Goal: Task Accomplishment & Management: Use online tool/utility

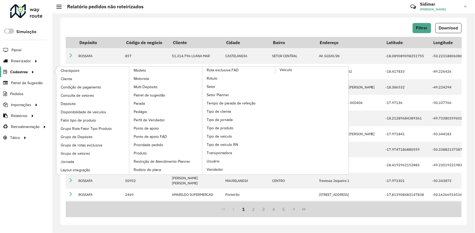
click at [20, 71] on span "Cadastros" at bounding box center [19, 72] width 18 height 6
click at [88, 111] on span "Disponibilidade de veículos" at bounding box center [85, 112] width 48 height 6
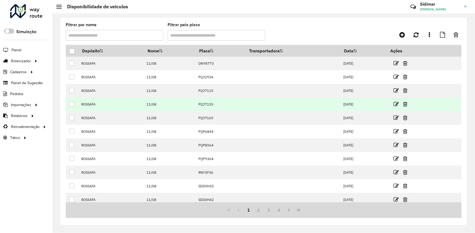
scroll to position [18, 0]
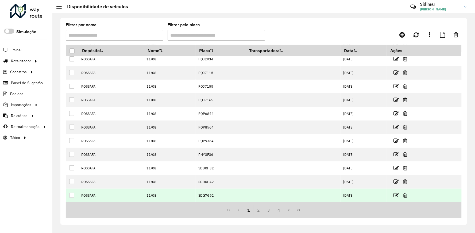
click at [205, 197] on td "SDG7G92" at bounding box center [221, 196] width 50 height 14
click at [399, 196] on icon at bounding box center [396, 195] width 5 height 5
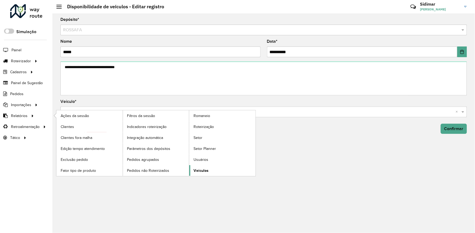
click at [201, 172] on span "Veículos" at bounding box center [201, 171] width 15 height 6
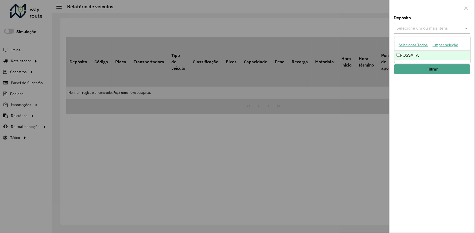
click at [403, 32] on div "Selecione um ou mais itens" at bounding box center [432, 28] width 76 height 11
click at [404, 54] on div "ROSSAFA" at bounding box center [433, 55] width 76 height 9
click at [426, 68] on button "Filtrar" at bounding box center [432, 69] width 76 height 10
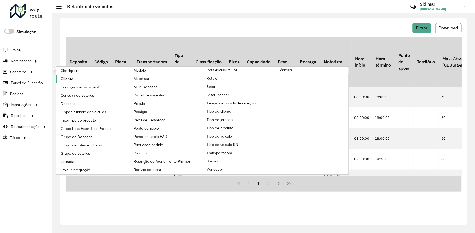
click at [68, 80] on span "Cliente" at bounding box center [67, 79] width 13 height 6
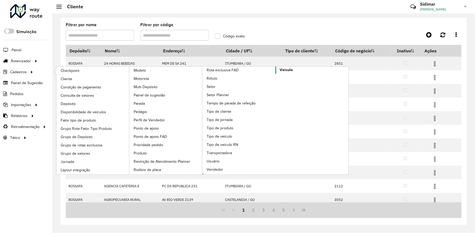
click at [285, 73] on span "Veículo" at bounding box center [286, 70] width 13 height 6
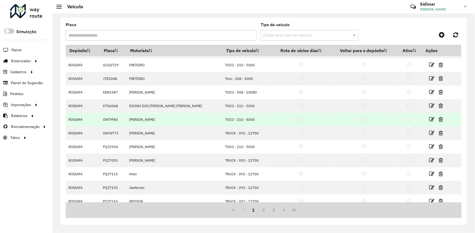
scroll to position [18, 0]
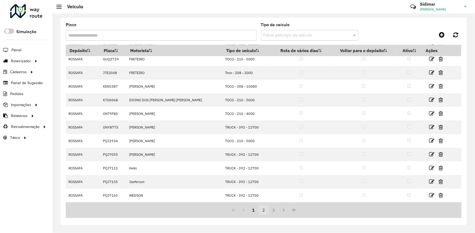
click at [262, 210] on button "2" at bounding box center [264, 210] width 10 height 10
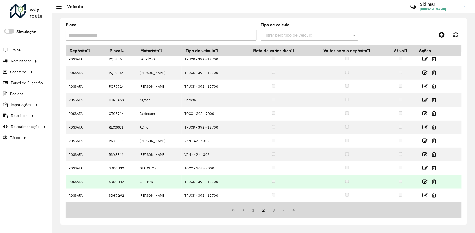
click at [232, 180] on td "TRUCK - 392 - 12700" at bounding box center [210, 182] width 57 height 14
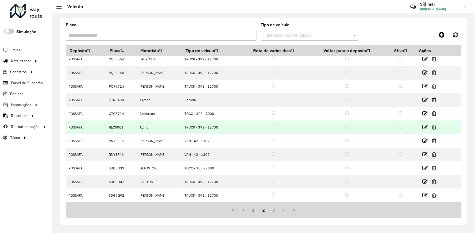
click at [230, 129] on td "TRUCK - 392 - 12700" at bounding box center [210, 128] width 57 height 14
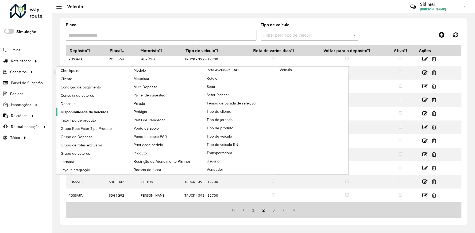
click at [94, 111] on span "Disponibilidade de veículos" at bounding box center [85, 112] width 48 height 6
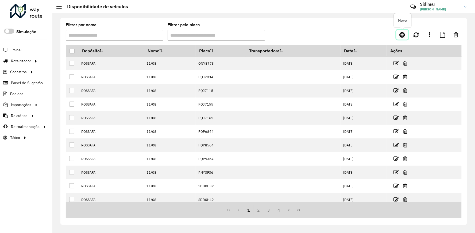
click at [402, 35] on icon at bounding box center [403, 35] width 6 height 6
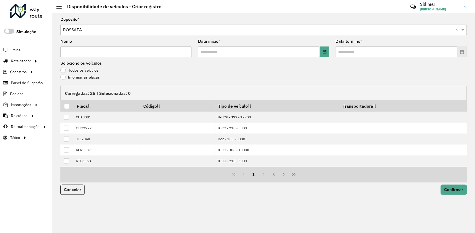
click at [140, 55] on input "Nome" at bounding box center [125, 52] width 131 height 11
type input "*****"
click at [324, 50] on icon "Choose Date" at bounding box center [325, 52] width 4 height 4
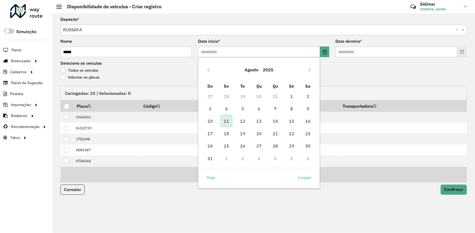
click at [226, 124] on span "11" at bounding box center [226, 121] width 11 height 11
type input "**********"
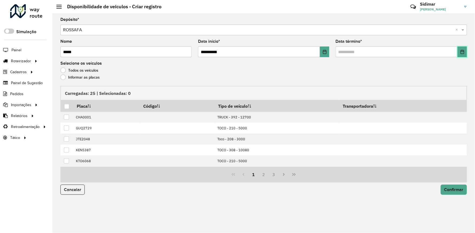
click at [465, 54] on button "Choose Date" at bounding box center [462, 52] width 9 height 11
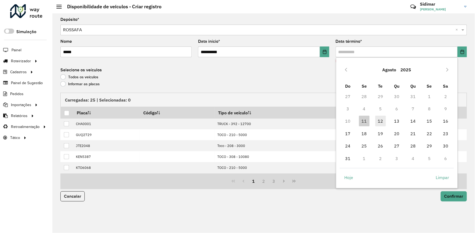
click at [383, 121] on span "12" at bounding box center [380, 121] width 11 height 11
type input "**********"
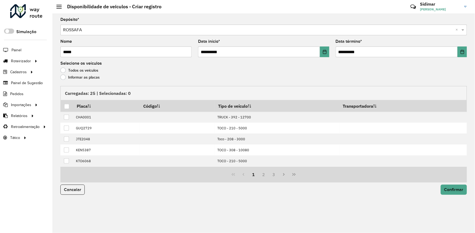
click at [68, 76] on label "Informar as placas" at bounding box center [79, 77] width 39 height 5
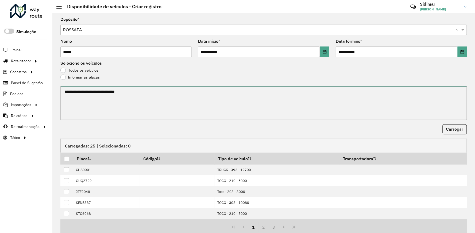
click at [141, 118] on textarea at bounding box center [263, 103] width 407 height 34
paste textarea "******* ******* ******* ******* ******* ******* ******* ******* ******* *******…"
type textarea "******* ******* ******* ******* ******* ******* ******* ******* ******* *******…"
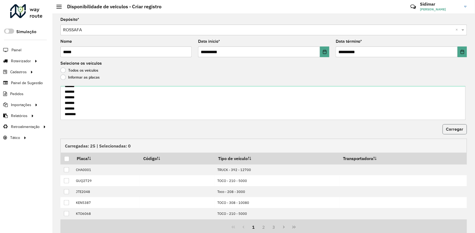
click at [454, 130] on span "Carregar" at bounding box center [454, 129] width 17 height 5
click at [66, 160] on div at bounding box center [66, 158] width 5 height 5
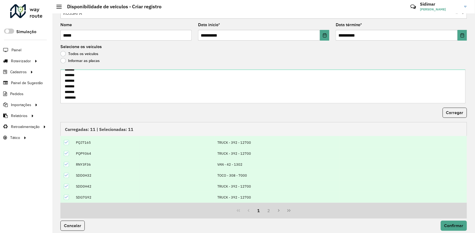
scroll to position [21, 0]
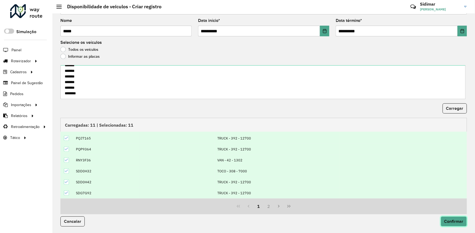
click at [454, 218] on button "Confirmar" at bounding box center [454, 222] width 26 height 10
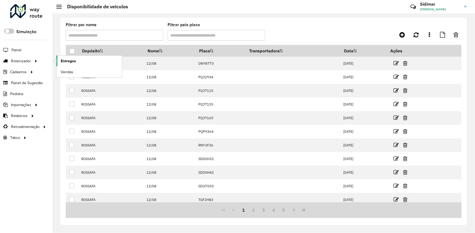
click at [74, 60] on span "Entregas" at bounding box center [68, 61] width 15 height 6
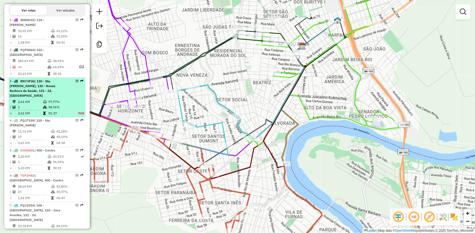
scroll to position [231, 0]
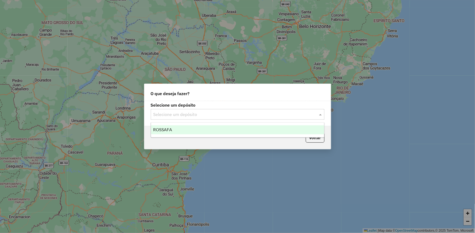
click at [193, 113] on input "text" at bounding box center [232, 114] width 158 height 6
click at [178, 134] on div "ROSSAFA" at bounding box center [237, 129] width 173 height 9
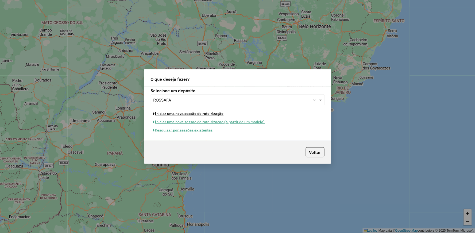
click at [180, 113] on button "Iniciar uma nova sessão de roteirização" at bounding box center [188, 114] width 75 height 8
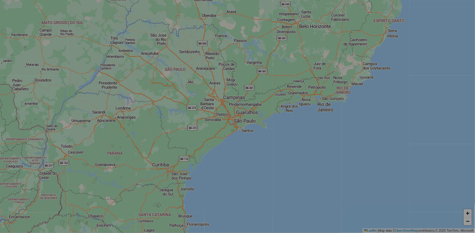
select select "*"
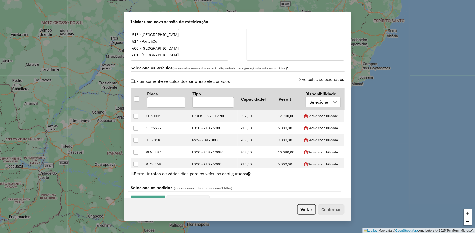
scroll to position [148, 0]
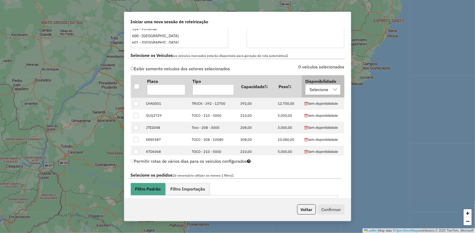
click at [320, 88] on div "Selecione" at bounding box center [319, 90] width 22 height 10
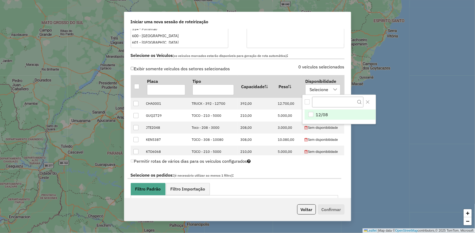
click at [309, 110] on li "12/08" at bounding box center [340, 115] width 71 height 10
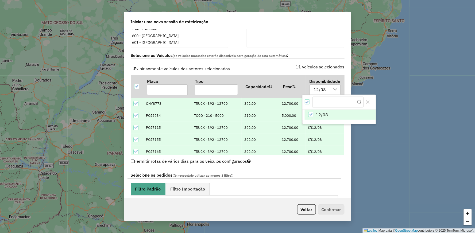
click at [277, 184] on ul "Filtro Padrão Filtro Importação" at bounding box center [234, 189] width 207 height 12
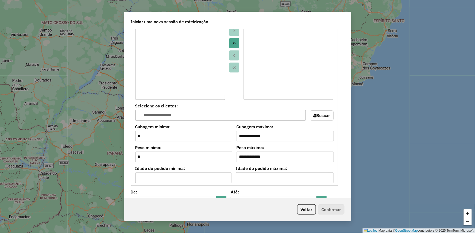
scroll to position [505, 0]
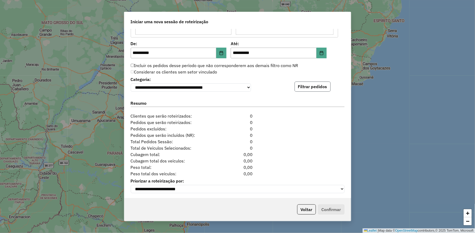
click at [301, 82] on button "Filtrar pedidos" at bounding box center [313, 87] width 36 height 10
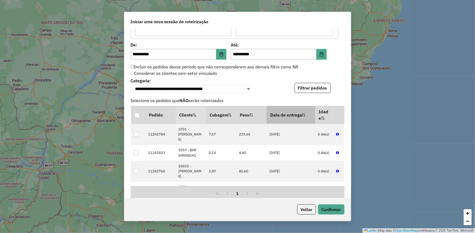
scroll to position [499, 0]
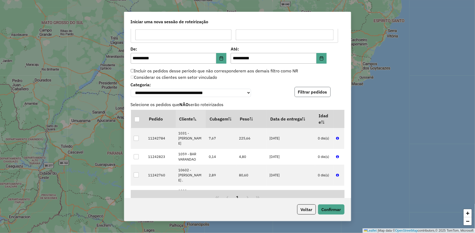
click at [311, 89] on button "Filtrar pedidos" at bounding box center [313, 92] width 36 height 10
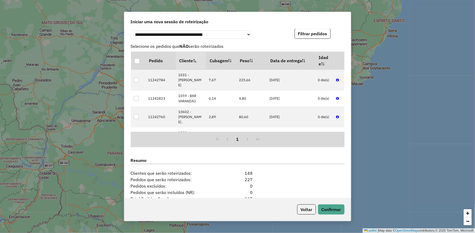
scroll to position [618, 0]
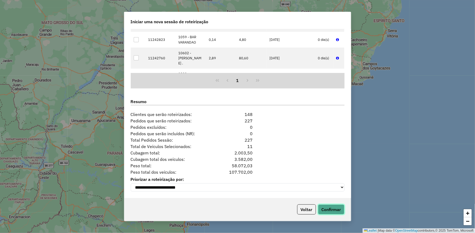
click at [335, 214] on button "Confirmar" at bounding box center [331, 210] width 26 height 10
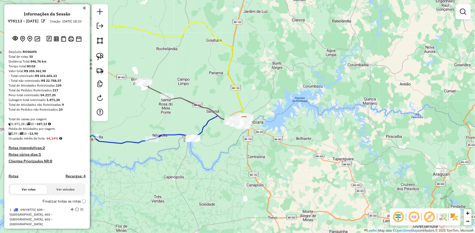
drag, startPoint x: 174, startPoint y: 155, endPoint x: 238, endPoint y: 177, distance: 68.1
click at [237, 176] on div "Janela de atendimento Grade de atendimento Capacidade Transportadoras Veículos …" at bounding box center [237, 116] width 475 height 233
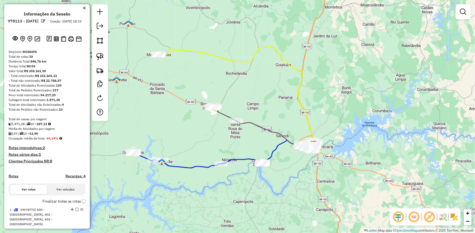
drag, startPoint x: 180, startPoint y: 114, endPoint x: 192, endPoint y: 120, distance: 12.7
click at [192, 120] on div "Janela de atendimento Grade de atendimento Capacidade Transportadoras Veículos …" at bounding box center [237, 116] width 475 height 233
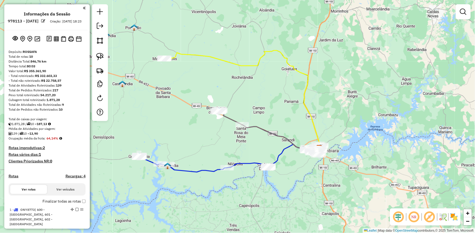
click at [195, 54] on icon at bounding box center [242, 100] width 157 height 98
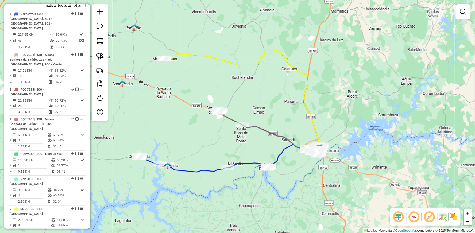
select select "**********"
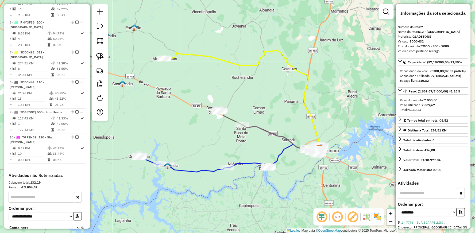
scroll to position [383, 0]
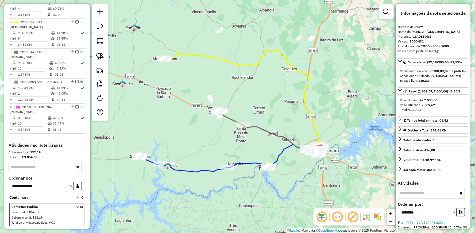
click at [195, 54] on icon at bounding box center [242, 100] width 157 height 98
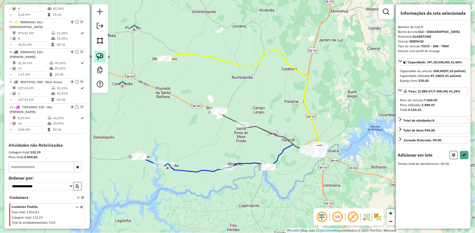
click at [103, 57] on img at bounding box center [99, 56] width 7 height 7
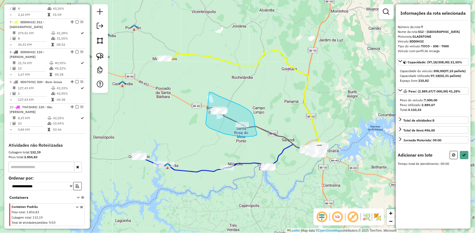
drag, startPoint x: 209, startPoint y: 92, endPoint x: 206, endPoint y: 124, distance: 31.7
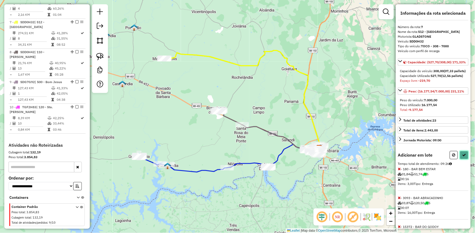
click at [463, 157] on icon at bounding box center [465, 155] width 4 height 4
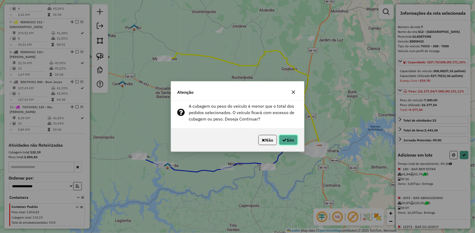
click at [292, 142] on button "Sim" at bounding box center [288, 140] width 19 height 10
select select "**********"
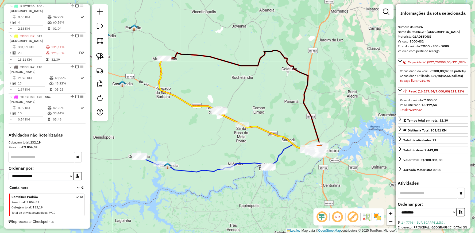
scroll to position [334, 0]
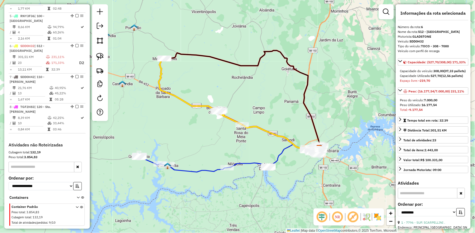
click at [174, 95] on icon at bounding box center [200, 91] width 83 height 67
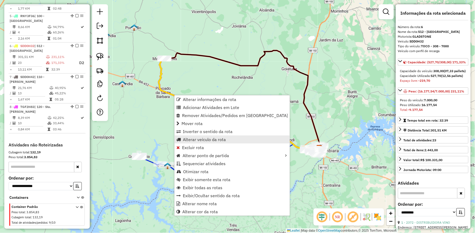
click at [188, 140] on span "Alterar veículo da rota" at bounding box center [204, 139] width 43 height 4
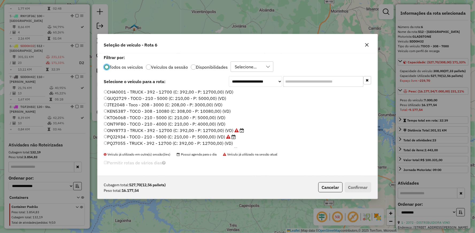
scroll to position [3, 1]
click at [123, 132] on label "ONY8773 - TRUCK - 392 - 12700 (C: 392,00 - P: 12700,00) (VD)" at bounding box center [174, 130] width 140 height 6
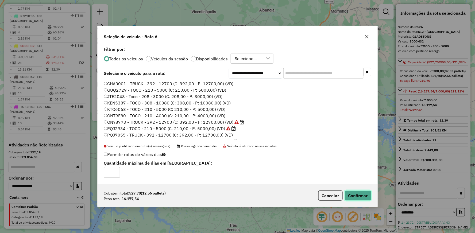
click at [356, 199] on button "Confirmar" at bounding box center [358, 196] width 26 height 10
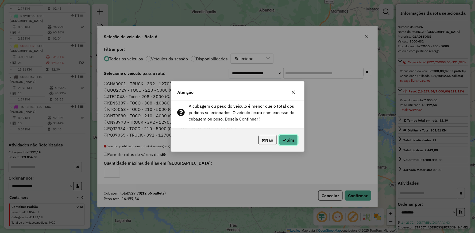
click at [283, 140] on icon "button" at bounding box center [285, 140] width 4 height 4
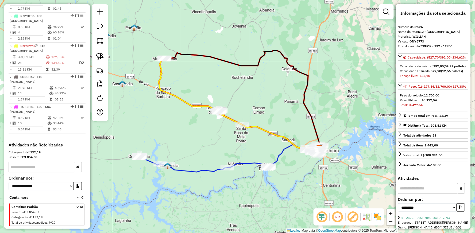
click at [186, 101] on icon at bounding box center [200, 91] width 83 height 67
click at [227, 115] on icon at bounding box center [200, 91] width 83 height 67
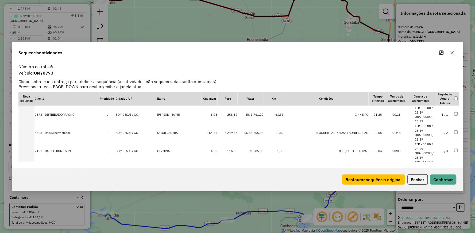
click at [442, 51] on icon "Maximize" at bounding box center [442, 53] width 4 height 4
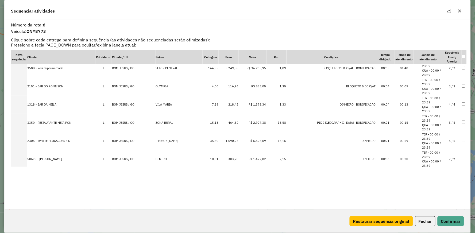
scroll to position [0, 0]
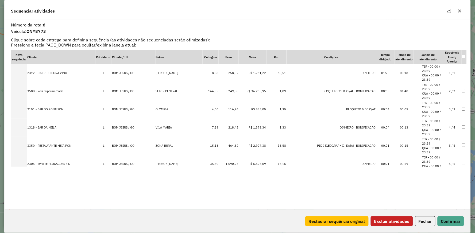
click at [387, 221] on button "Excluir atividades" at bounding box center [392, 221] width 42 height 10
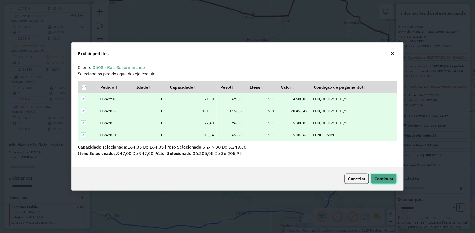
click at [391, 176] on button "Continuar" at bounding box center [384, 179] width 26 height 10
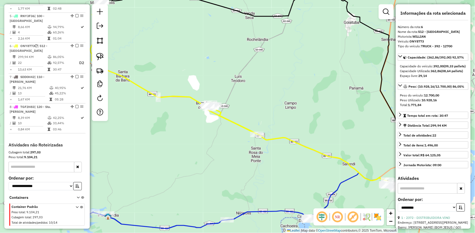
click at [225, 117] on icon at bounding box center [173, 67] width 167 height 133
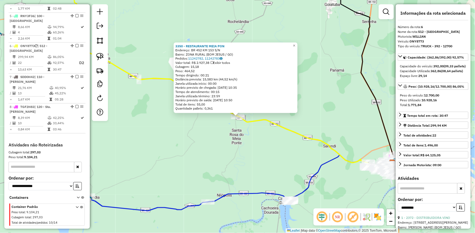
click at [221, 133] on div "3350 - RESTAURANTE MEIA PON Endereço: BR 452 KM 153 S/N Bairro: ZONA RURAL (BOM…" at bounding box center [237, 116] width 475 height 233
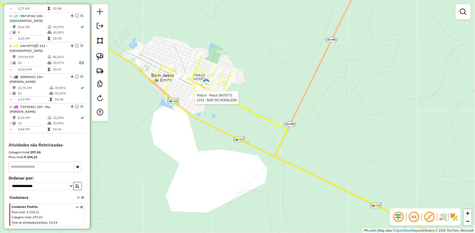
select select "**********"
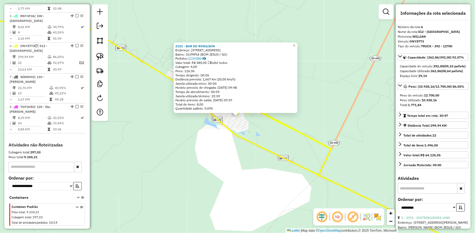
click at [295, 121] on div "2151 - BAR DO RONILSON Endereço: [STREET_ADDRESS] (BOM JESUS / GO) Pedidos: 112…" at bounding box center [237, 116] width 475 height 233
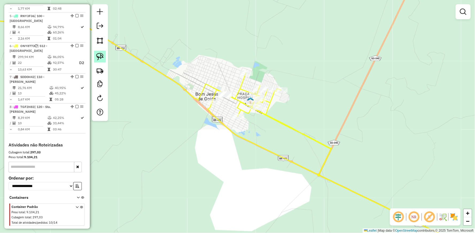
click at [97, 56] on img at bounding box center [99, 56] width 7 height 7
drag, startPoint x: 229, startPoint y: 81, endPoint x: 213, endPoint y: 93, distance: 20.1
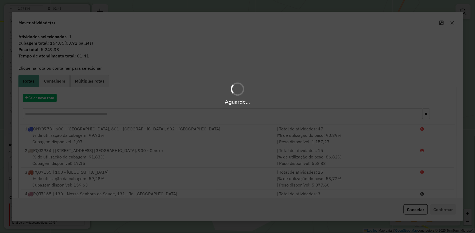
drag, startPoint x: 213, startPoint y: 92, endPoint x: 214, endPoint y: 89, distance: 3.2
click at [214, 89] on div "Aguarde..." at bounding box center [237, 92] width 475 height 25
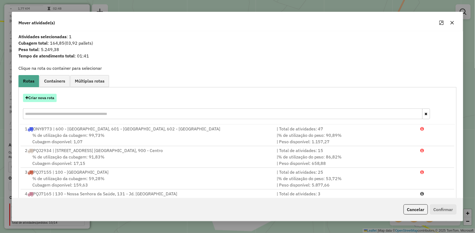
click at [51, 98] on button "Criar nova rota" at bounding box center [40, 98] width 34 height 8
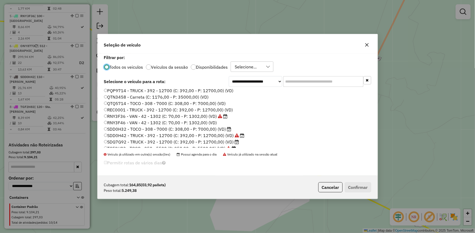
scroll to position [102, 0]
click at [124, 126] on label "SDD0H32 - TOCO - 308 - 7000 (C: 308,00 - P: 7000,00) (VD)" at bounding box center [168, 125] width 128 height 6
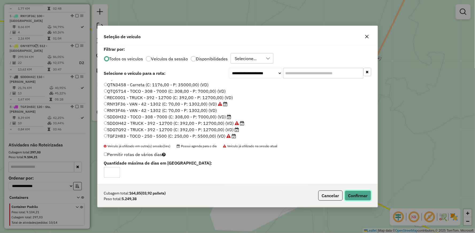
click at [366, 196] on button "Confirmar" at bounding box center [358, 196] width 26 height 10
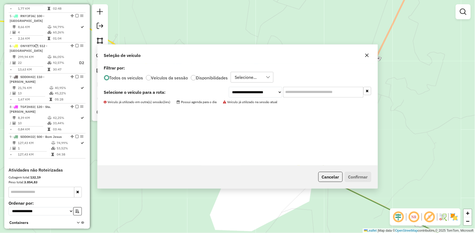
scroll to position [358, 0]
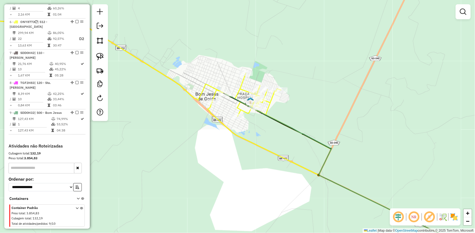
click at [233, 97] on icon at bounding box center [355, 175] width 261 height 162
select select "**********"
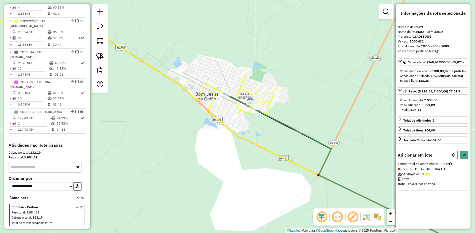
click at [452, 159] on button at bounding box center [454, 155] width 8 height 8
select select "**********"
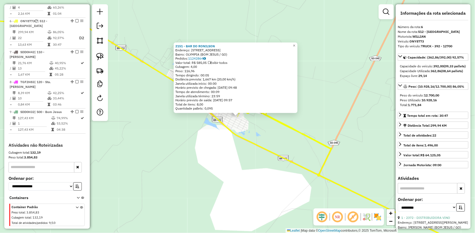
click at [224, 139] on div "2151 - BAR DO RONILSON Endereço: [STREET_ADDRESS] (BOM JESUS / GO) Pedidos: 112…" at bounding box center [237, 116] width 475 height 233
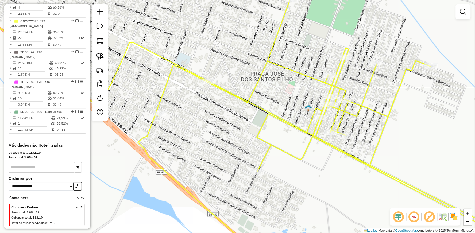
click at [289, 123] on icon at bounding box center [237, 127] width 571 height 258
select select "**********"
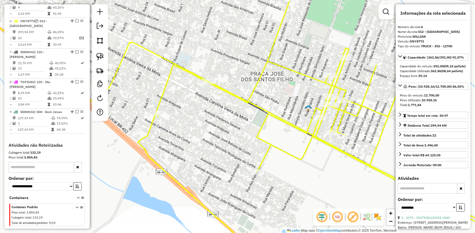
click at [223, 107] on div "Janela de atendimento Grade de atendimento Capacidade Transportadoras Veículos …" at bounding box center [237, 116] width 475 height 233
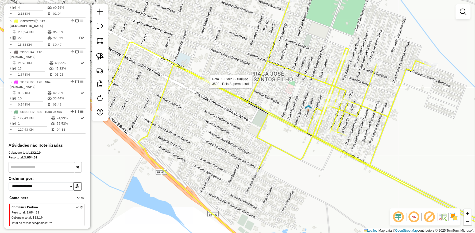
select select "**********"
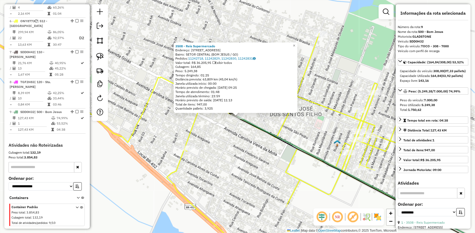
click at [277, 122] on div "3508 - Reis Supermercado Endereço: AV GOIAS 770 Bairro: SETOR CENTRAL (BOM JESU…" at bounding box center [237, 116] width 475 height 233
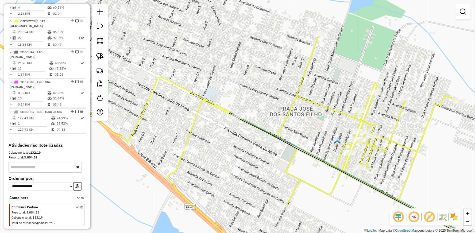
click at [296, 124] on div "Janela de atendimento Grade de atendimento Capacidade Transportadoras Veículos …" at bounding box center [237, 116] width 475 height 233
click at [292, 102] on icon at bounding box center [227, 136] width 551 height 240
select select "**********"
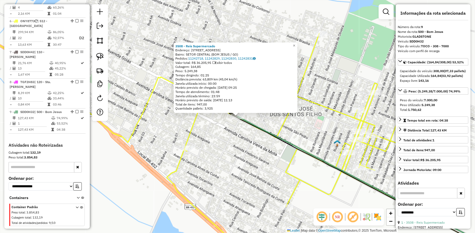
click at [304, 121] on div "3508 - Reis Supermercado Endereço: AV GOIAS 770 Bairro: SETOR CENTRAL (BOM JESU…" at bounding box center [237, 116] width 475 height 233
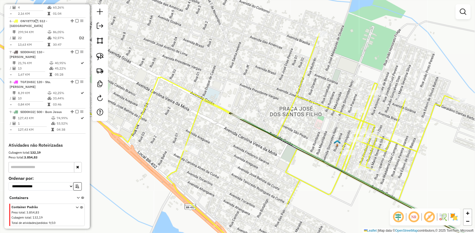
click at [247, 121] on icon at bounding box center [374, 187] width 272 height 140
select select "**********"
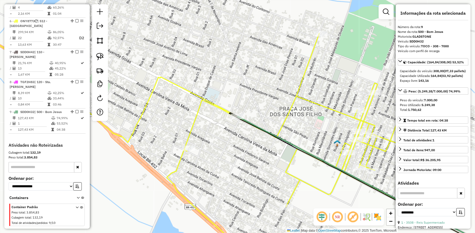
click at [247, 119] on icon at bounding box center [374, 187] width 272 height 140
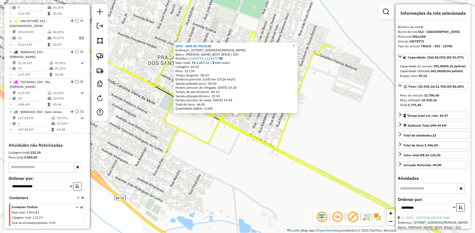
click at [236, 142] on div "2070 - BAR DO MOACIR Endereço: [STREET_ADDRESS][PERSON_NAME] Bairro: [PERSON_NA…" at bounding box center [237, 116] width 475 height 233
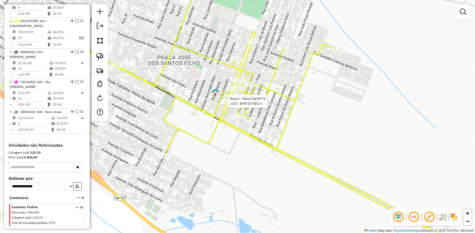
select select "**********"
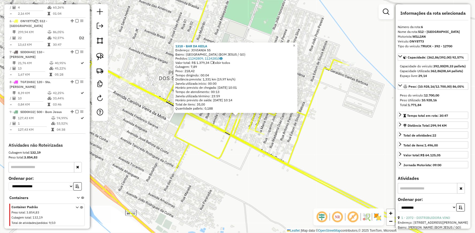
click at [284, 121] on div "1318 - BAR DA [PERSON_NAME]: JOVIANIA 55 Bairro: [GEOGRAPHIC_DATA] (BOM JESUS /…" at bounding box center [237, 116] width 475 height 233
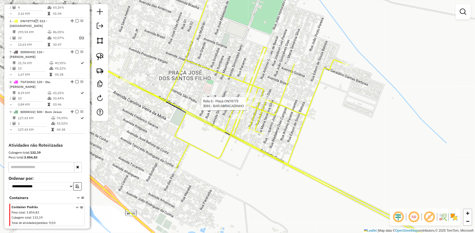
select select "**********"
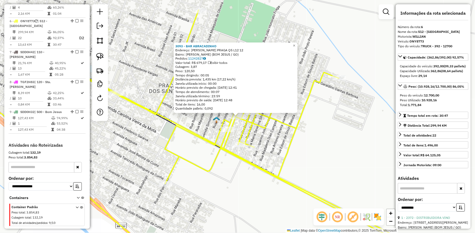
click at [270, 133] on div "3093 - BAR ABRACADINHO Endereço: [PERSON_NAME] PRAGA Q5 L12 12 Bairro: [PERSON_…" at bounding box center [237, 116] width 475 height 233
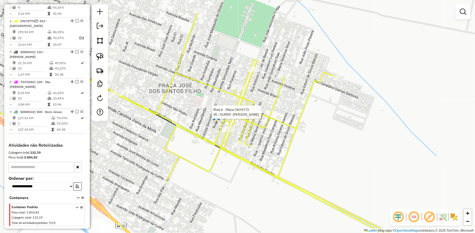
select select "**********"
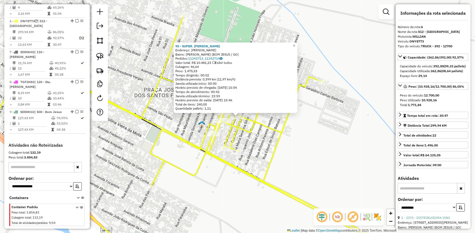
click at [183, 122] on div "95 - SUPER. [PERSON_NAME]: [PERSON_NAME]: [PERSON_NAME] (BOM JESUS / GO) Pedido…" at bounding box center [237, 116] width 475 height 233
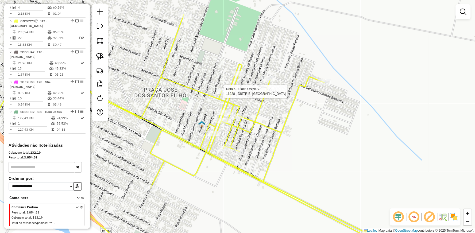
select select "**********"
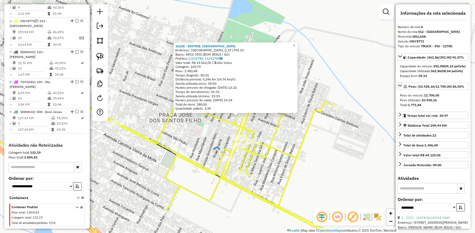
click at [211, 129] on div "16228 - DISTRIB. [PERSON_NAME]: [GEOGRAPHIC_DATA], Q.27 LT05 23 Bairro: ARCO IR…" at bounding box center [237, 116] width 475 height 233
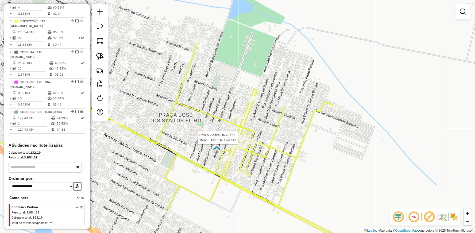
select select "**********"
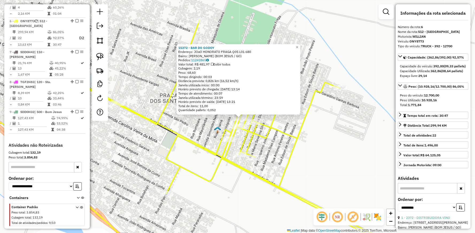
drag, startPoint x: 181, startPoint y: 118, endPoint x: 213, endPoint y: 126, distance: 32.9
click at [213, 126] on div "15372 - BAR DO GODOY Endereço: JOaO HONORATO FRAGA Q05 L01 680 Bairro: [PERSON_…" at bounding box center [237, 116] width 475 height 233
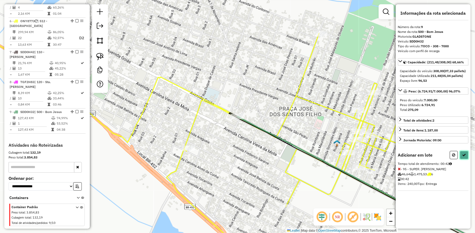
click at [465, 157] on icon at bounding box center [465, 155] width 4 height 4
select select "**********"
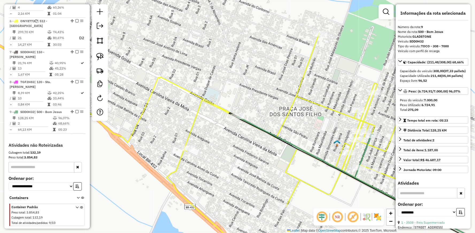
click at [255, 124] on icon at bounding box center [305, 147] width 136 height 61
click at [292, 101] on icon at bounding box center [227, 136] width 551 height 240
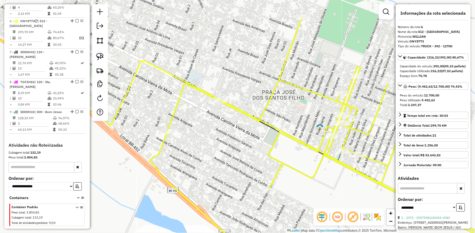
drag, startPoint x: 267, startPoint y: 93, endPoint x: 230, endPoint y: 63, distance: 47.2
click at [230, 63] on div "Janela de atendimento Grade de atendimento Capacidade Transportadoras Veículos …" at bounding box center [237, 116] width 475 height 233
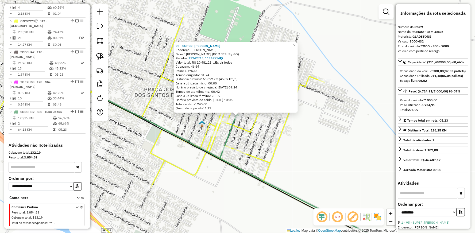
click at [279, 130] on icon at bounding box center [179, 135] width 455 height 242
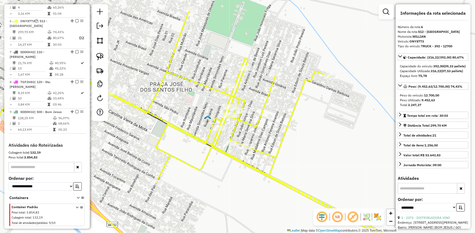
drag, startPoint x: 264, startPoint y: 140, endPoint x: 314, endPoint y: 92, distance: 69.8
click at [314, 92] on div "Janela de atendimento Grade de atendimento Capacidade Transportadoras Veículos …" at bounding box center [237, 116] width 475 height 233
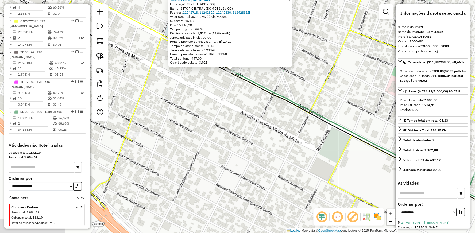
drag, startPoint x: 233, startPoint y: 157, endPoint x: 226, endPoint y: 99, distance: 58.2
click at [226, 101] on div "3508 - Reis Supermercado Endereço: AV GOIAS 770 Bairro: SETOR CENTRAL (BOM JESU…" at bounding box center [237, 116] width 475 height 233
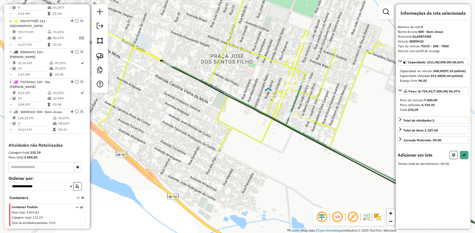
drag, startPoint x: 100, startPoint y: 55, endPoint x: 110, endPoint y: 57, distance: 10.3
click at [100, 55] on img at bounding box center [99, 56] width 7 height 7
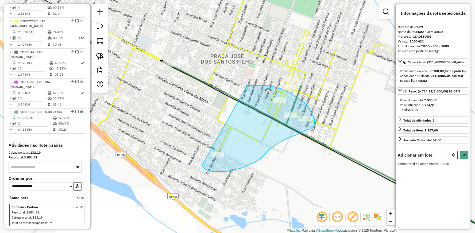
drag, startPoint x: 247, startPoint y: 86, endPoint x: 202, endPoint y: 166, distance: 92.8
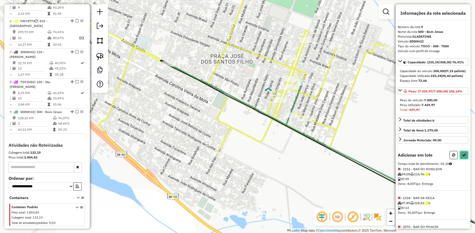
click at [464, 157] on icon at bounding box center [465, 155] width 4 height 4
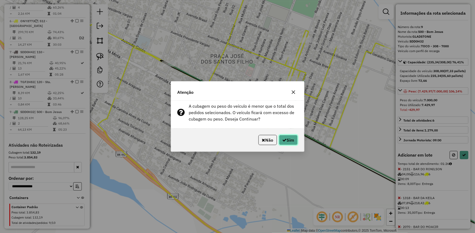
click at [279, 145] on button "Sim" at bounding box center [288, 140] width 19 height 10
select select "**********"
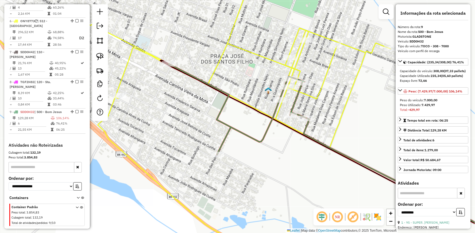
click at [185, 72] on icon at bounding box center [237, 109] width 137 height 91
click at [307, 92] on icon at bounding box center [237, 119] width 571 height 276
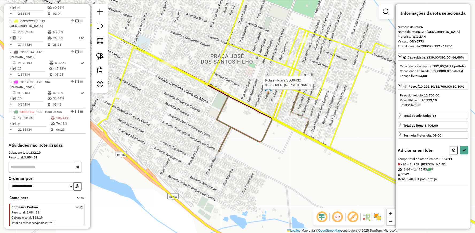
select select "**********"
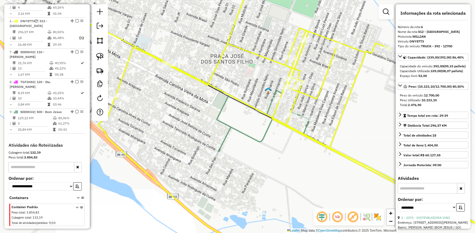
click at [267, 126] on icon at bounding box center [237, 109] width 137 height 91
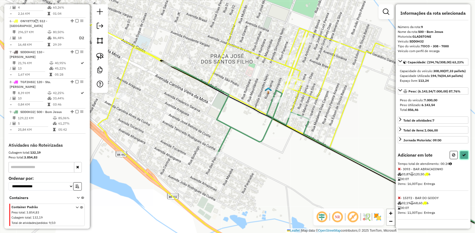
click at [462, 159] on button at bounding box center [464, 155] width 9 height 8
select select "**********"
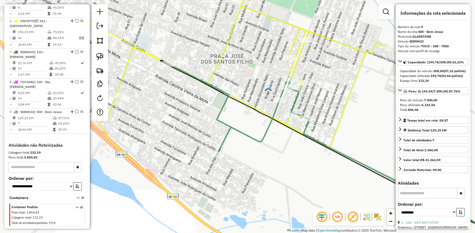
click at [192, 75] on icon at bounding box center [237, 109] width 137 height 91
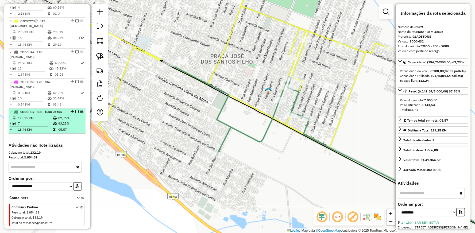
click at [75, 110] on em at bounding box center [76, 111] width 3 height 3
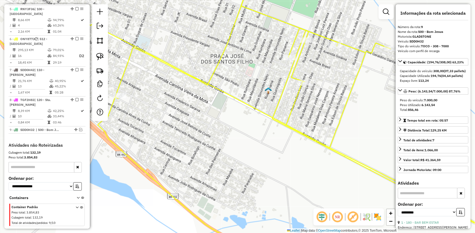
click at [243, 102] on icon at bounding box center [237, 119] width 571 height 276
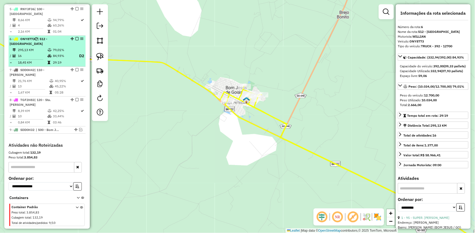
click at [76, 37] on em at bounding box center [76, 38] width 3 height 3
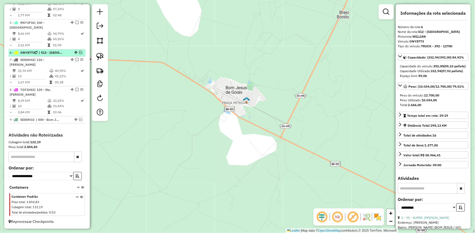
scroll to position [317, 0]
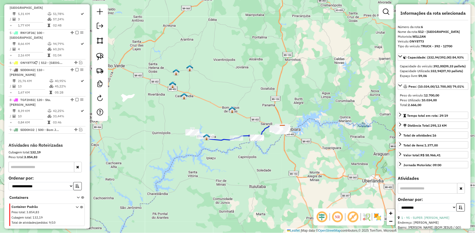
click at [216, 138] on icon at bounding box center [224, 136] width 65 height 8
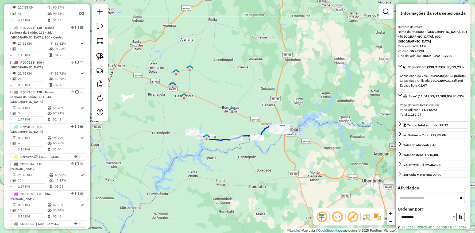
scroll to position [207, 0]
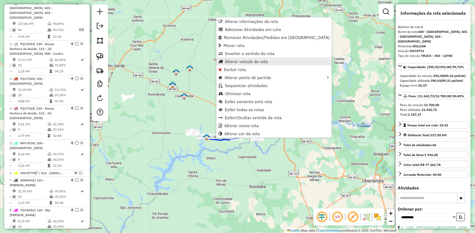
click at [241, 61] on span "Alterar veículo da rota" at bounding box center [246, 61] width 43 height 4
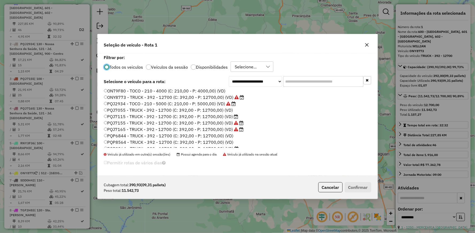
scroll to position [102, 0]
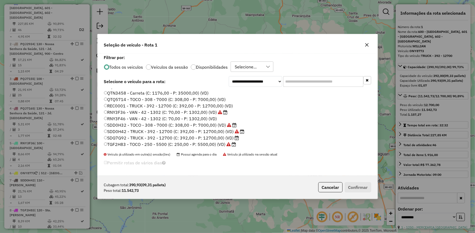
click at [121, 131] on label "SDD0H42 - TRUCK - 392 - 12700 (C: 392,00 - P: 12700,00) (VD)" at bounding box center [174, 131] width 141 height 6
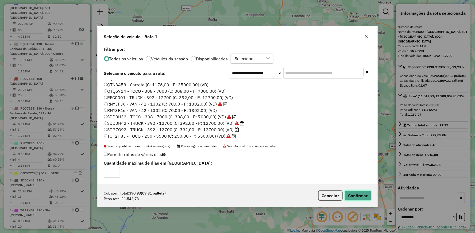
click at [356, 194] on button "Confirmar" at bounding box center [358, 196] width 26 height 10
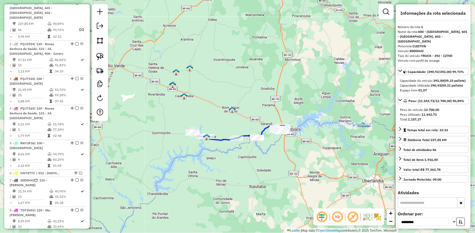
click at [224, 140] on icon at bounding box center [224, 136] width 65 height 8
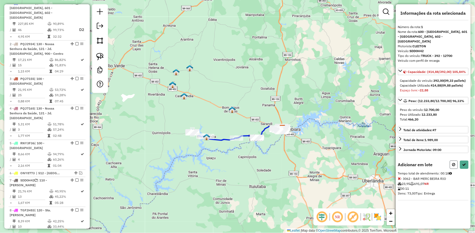
click at [455, 163] on icon at bounding box center [453, 165] width 3 height 4
select select "**********"
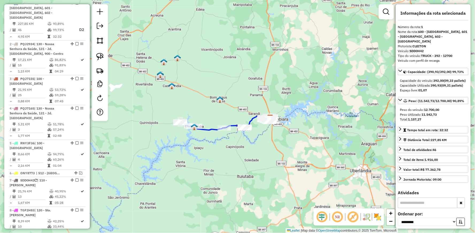
drag, startPoint x: 241, startPoint y: 151, endPoint x: 214, endPoint y: 132, distance: 32.4
click at [225, 137] on div "Janela de atendimento Grade de atendimento Capacidade Transportadoras Veículos …" at bounding box center [237, 116] width 475 height 233
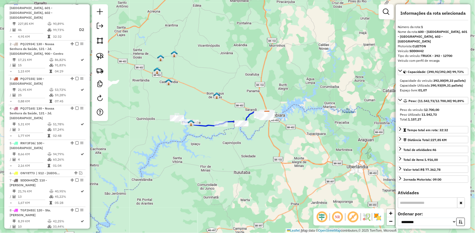
drag, startPoint x: 217, startPoint y: 131, endPoint x: 194, endPoint y: 127, distance: 23.7
click at [194, 127] on div "Janela de atendimento Grade de atendimento Capacidade Transportadoras Veículos …" at bounding box center [237, 116] width 475 height 233
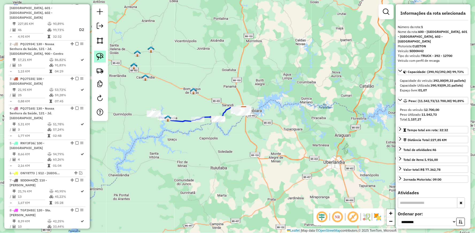
drag, startPoint x: 100, startPoint y: 55, endPoint x: 105, endPoint y: 59, distance: 5.9
click at [100, 55] on img at bounding box center [99, 56] width 7 height 7
drag, startPoint x: 219, startPoint y: 108, endPoint x: 210, endPoint y: 122, distance: 16.2
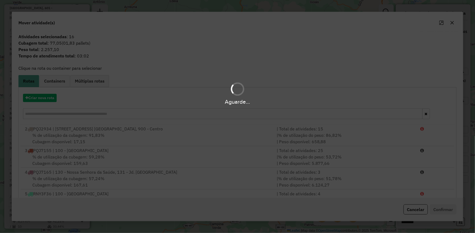
click at [209, 118] on hb-app "Aguarde... Pop-up bloqueado! Seu navegador bloqueou automáticamente a abertura …" at bounding box center [237, 116] width 475 height 233
click at [209, 118] on div "Aguarde..." at bounding box center [237, 116] width 475 height 233
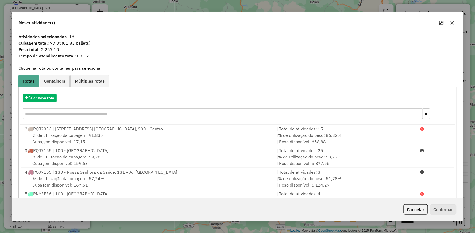
click at [452, 21] on icon "button" at bounding box center [452, 23] width 4 height 4
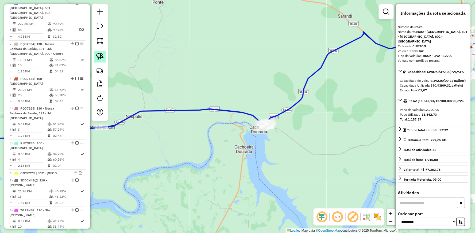
click at [96, 59] on img at bounding box center [99, 56] width 7 height 7
drag, startPoint x: 233, startPoint y: 130, endPoint x: 282, endPoint y: 149, distance: 53.1
click at [282, 149] on div "Janela de atendimento Grade de atendimento Capacidade Transportadoras Veículos …" at bounding box center [237, 116] width 475 height 233
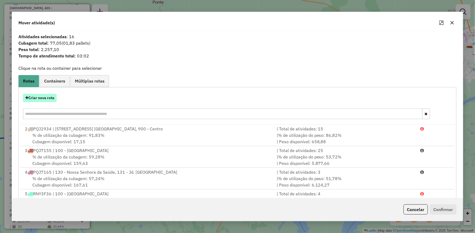
click at [33, 97] on button "Criar nova rota" at bounding box center [40, 98] width 34 height 8
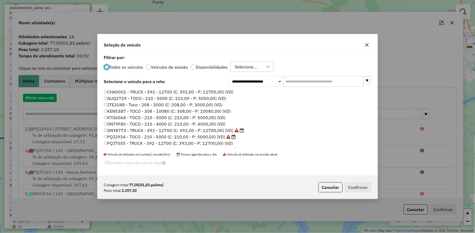
scroll to position [3, 1]
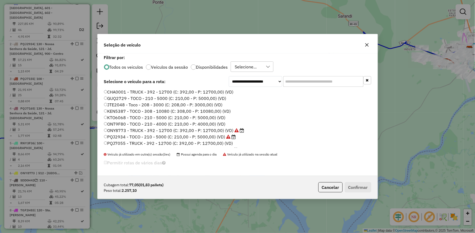
click at [368, 43] on icon "button" at bounding box center [367, 45] width 4 height 4
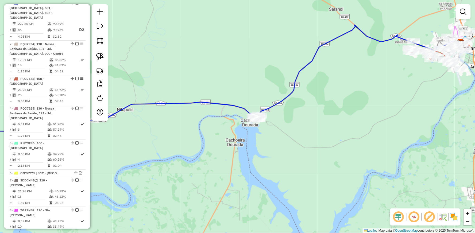
drag, startPoint x: 237, startPoint y: 140, endPoint x: 214, endPoint y: 121, distance: 30.0
click at [214, 121] on div "Janela de atendimento Grade de atendimento Capacidade Transportadoras Veículos …" at bounding box center [237, 116] width 475 height 233
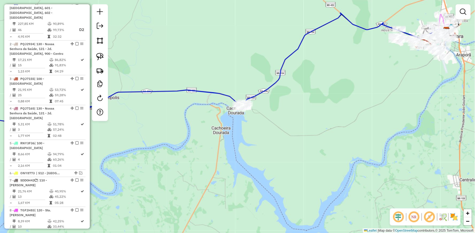
click at [219, 91] on icon at bounding box center [99, 108] width 294 height 36
select select "**********"
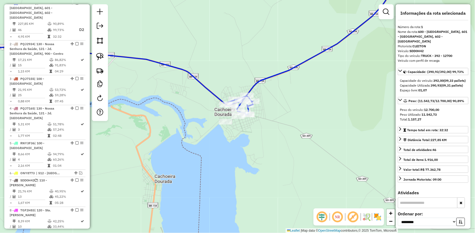
click at [195, 78] on icon at bounding box center [102, 80] width 301 height 69
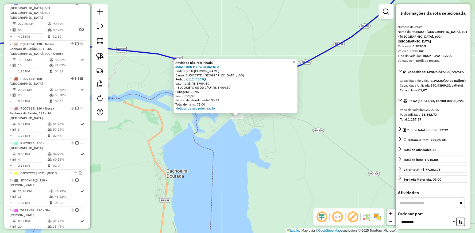
click at [194, 133] on div "Atividade não roteirizada 3062 - BAR MERC BEIRA RIO Endereço: R [PERSON_NAME] S…" at bounding box center [237, 116] width 475 height 233
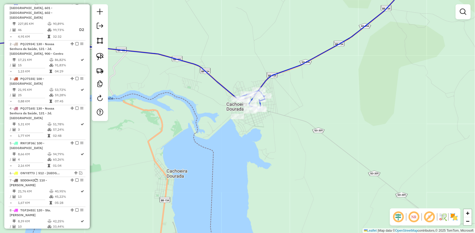
click at [213, 76] on icon at bounding box center [108, 75] width 313 height 69
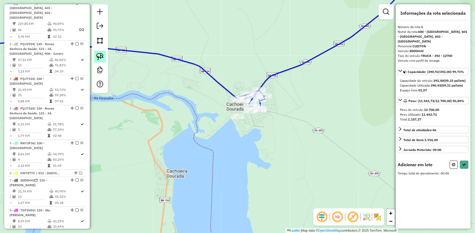
click at [101, 53] on img at bounding box center [99, 56] width 7 height 7
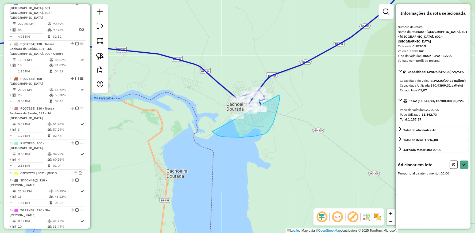
drag, startPoint x: 273, startPoint y: 124, endPoint x: 204, endPoint y: 103, distance: 72.2
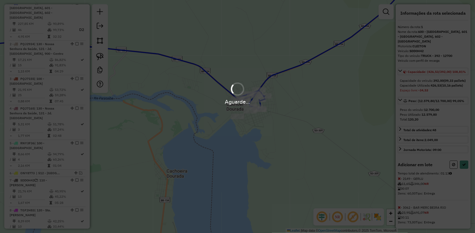
click at [204, 103] on div "Aguarde..." at bounding box center [237, 102] width 475 height 8
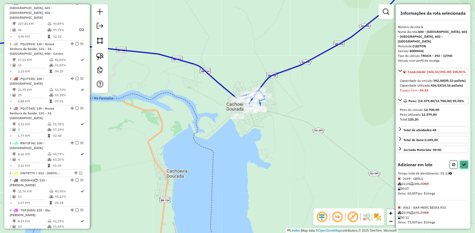
click at [463, 167] on icon at bounding box center [465, 165] width 4 height 4
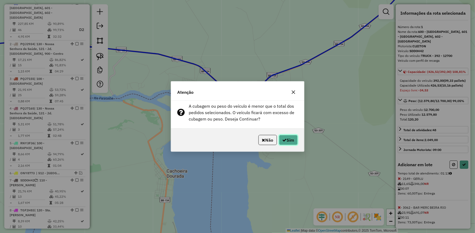
click at [297, 144] on button "Sim" at bounding box center [288, 140] width 19 height 10
select select "**********"
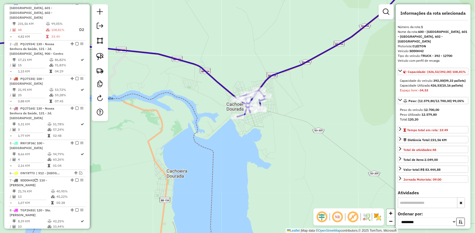
click at [282, 69] on icon at bounding box center [324, 36] width 155 height 118
click at [96, 56] on img at bounding box center [99, 56] width 7 height 7
click at [278, 72] on icon at bounding box center [324, 36] width 155 height 118
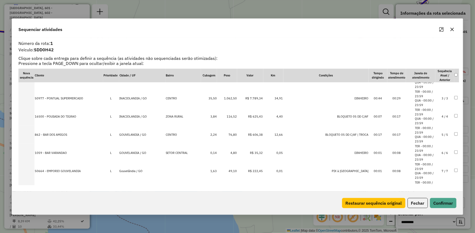
scroll to position [30, 0]
click at [454, 28] on icon "button" at bounding box center [452, 29] width 4 height 4
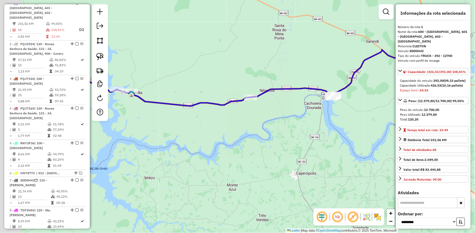
drag, startPoint x: 223, startPoint y: 111, endPoint x: 265, endPoint y: 109, distance: 42.0
click at [265, 109] on div "Janela de atendimento Grade de atendimento Capacidade Transportadoras Veículos …" at bounding box center [237, 116] width 475 height 233
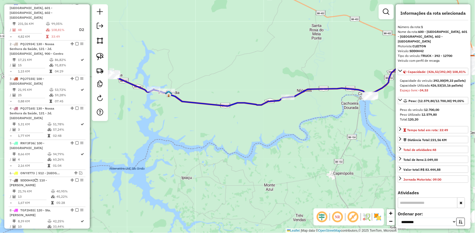
drag, startPoint x: 198, startPoint y: 118, endPoint x: 280, endPoint y: 116, distance: 82.1
click at [281, 118] on div "Janela de atendimento Grade de atendimento Capacidade Transportadoras Veículos …" at bounding box center [237, 116] width 475 height 233
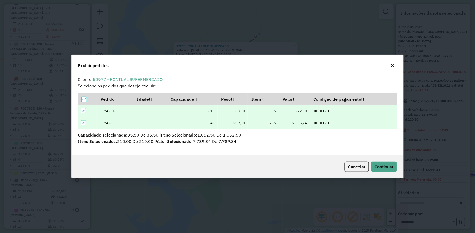
scroll to position [0, 0]
click at [384, 168] on span "Continuar" at bounding box center [384, 166] width 19 height 5
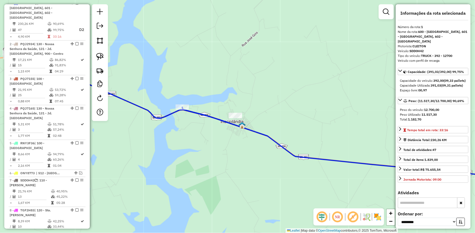
drag, startPoint x: 275, startPoint y: 146, endPoint x: 208, endPoint y: 128, distance: 69.6
click at [217, 130] on div "Janela de atendimento Grade de atendimento Capacidade Transportadoras Veículos …" at bounding box center [237, 116] width 475 height 233
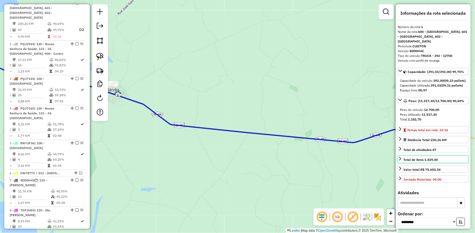
drag, startPoint x: 408, startPoint y: 162, endPoint x: 373, endPoint y: 161, distance: 34.3
click at [387, 161] on hb-router-mapa "Informações da Sessão 978113 - [DATE] Criação: [DATE] 18:23 Depósito: ROSSAFA T…" at bounding box center [237, 116] width 475 height 233
click at [375, 161] on div "Janela de atendimento Grade de atendimento Capacidade Transportadoras Veículos …" at bounding box center [237, 116] width 475 height 233
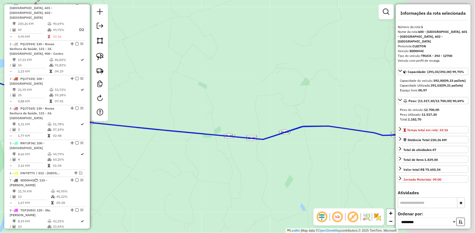
drag, startPoint x: 372, startPoint y: 161, endPoint x: 172, endPoint y: 138, distance: 201.3
click at [253, 152] on div "Janela de atendimento Grade de atendimento Capacidade Transportadoras Veículos …" at bounding box center [237, 116] width 475 height 233
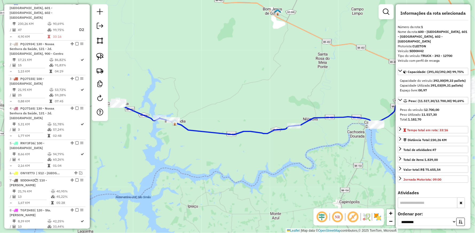
click at [319, 115] on icon at bounding box center [247, 117] width 261 height 33
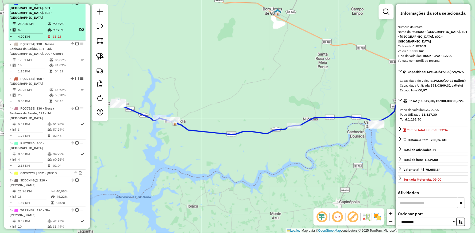
click at [76, 5] on em at bounding box center [76, 2] width 3 height 3
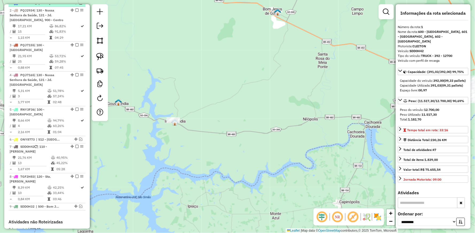
scroll to position [178, 0]
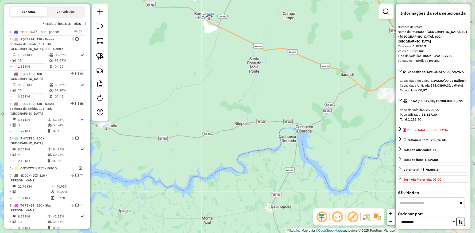
drag, startPoint x: 240, startPoint y: 95, endPoint x: 110, endPoint y: 103, distance: 130.8
click at [110, 103] on div "Janela de atendimento Grade de atendimento Capacidade Transportadoras Veículos …" at bounding box center [237, 116] width 475 height 233
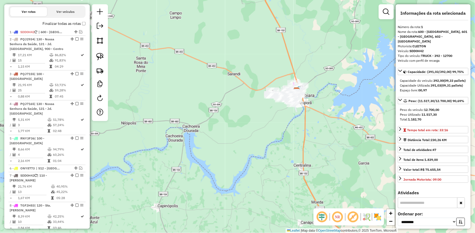
drag, startPoint x: 284, startPoint y: 122, endPoint x: 234, endPoint y: 106, distance: 52.8
click at [234, 108] on div "Janela de atendimento Grade de atendimento Capacidade Transportadoras Veículos …" at bounding box center [237, 116] width 475 height 233
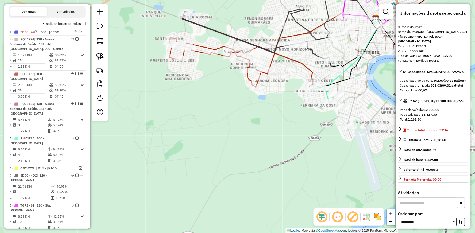
click at [304, 65] on icon at bounding box center [241, 63] width 144 height 50
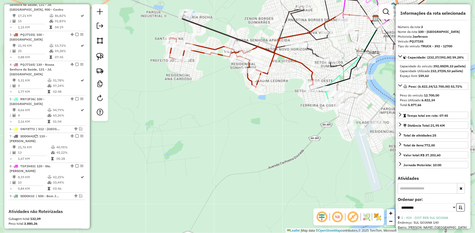
scroll to position [249, 0]
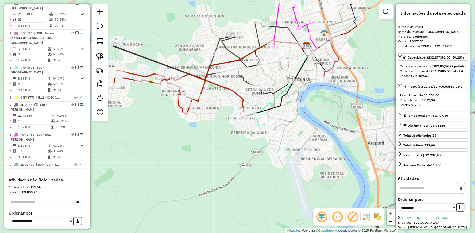
drag, startPoint x: 294, startPoint y: 81, endPoint x: 217, endPoint y: 104, distance: 80.4
click at [219, 110] on div "Janela de atendimento Grade de atendimento Capacidade Transportadoras Veículos …" at bounding box center [237, 116] width 475 height 233
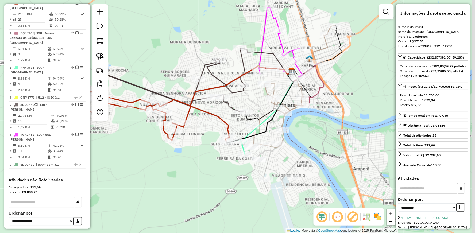
drag, startPoint x: 279, startPoint y: 10, endPoint x: 248, endPoint y: 74, distance: 71.3
click at [249, 74] on div "Janela de atendimento Grade de atendimento Capacidade Transportadoras Veículos …" at bounding box center [237, 116] width 475 height 233
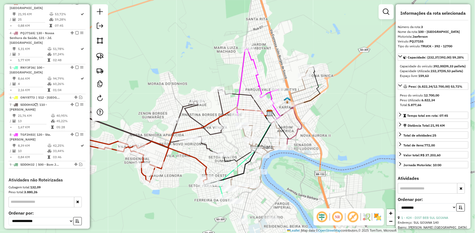
click at [243, 56] on icon at bounding box center [259, 84] width 44 height 70
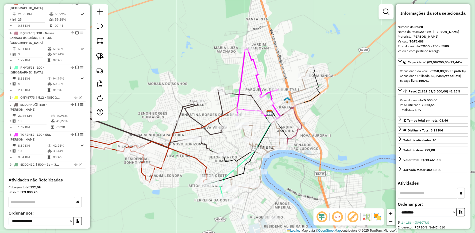
scroll to position [289, 0]
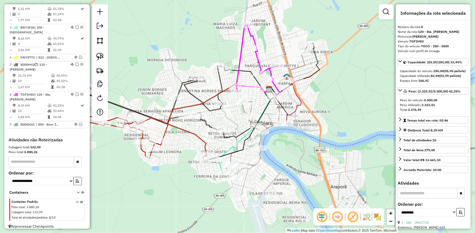
drag, startPoint x: 293, startPoint y: 168, endPoint x: 295, endPoint y: 124, distance: 43.9
click at [292, 142] on div "Janela de atendimento Grade de atendimento Capacidade Transportadoras Veículos …" at bounding box center [237, 116] width 475 height 233
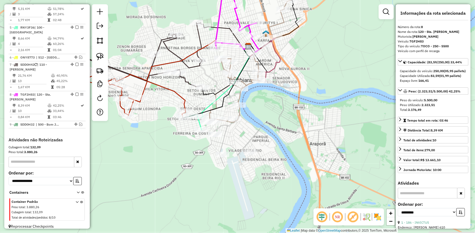
drag, startPoint x: 288, startPoint y: 140, endPoint x: 260, endPoint y: 85, distance: 61.9
click at [260, 85] on div "Janela de atendimento Grade de atendimento Capacidade Transportadoras Veículos …" at bounding box center [237, 116] width 475 height 233
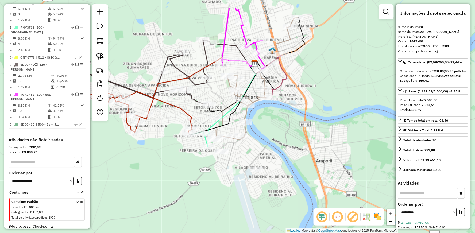
drag, startPoint x: 260, startPoint y: 85, endPoint x: 274, endPoint y: 116, distance: 34.0
click at [274, 116] on div "Janela de atendimento Grade de atendimento Capacidade Transportadoras Veículos …" at bounding box center [237, 116] width 475 height 233
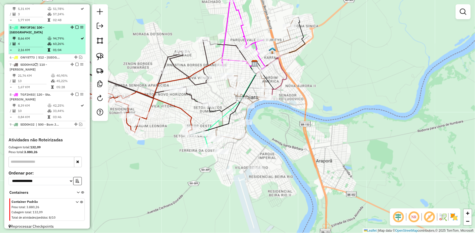
scroll to position [259, 0]
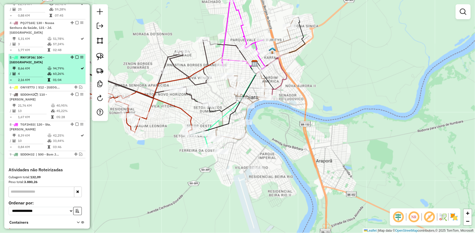
click at [43, 70] on td "8,66 KM" at bounding box center [33, 68] width 30 height 5
select select "**********"
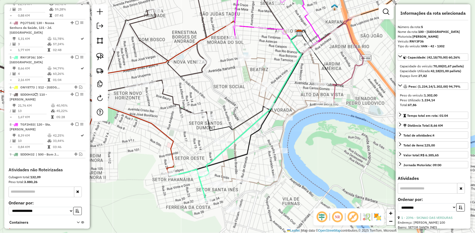
click at [183, 173] on icon at bounding box center [190, 184] width 36 height 31
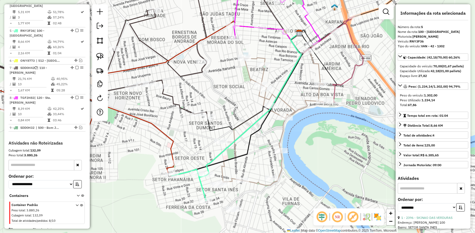
scroll to position [289, 0]
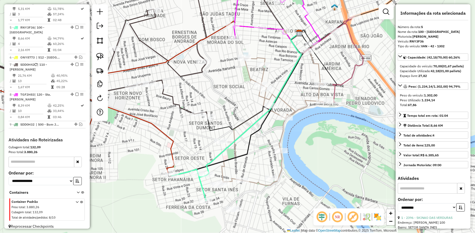
click at [183, 173] on icon at bounding box center [190, 184] width 36 height 31
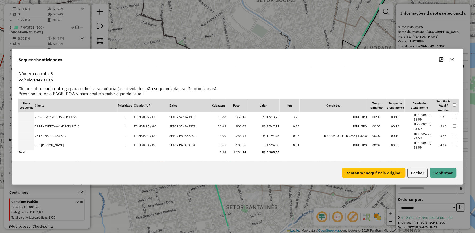
click at [453, 59] on icon "button" at bounding box center [452, 59] width 4 height 4
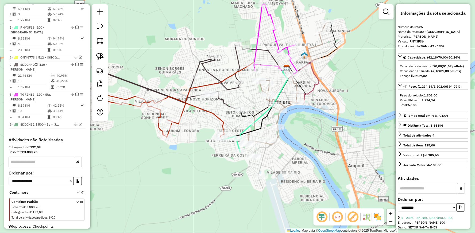
click at [257, 119] on icon at bounding box center [264, 103] width 48 height 71
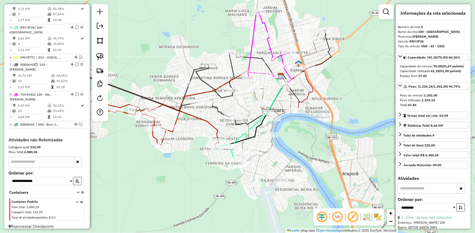
drag, startPoint x: 276, startPoint y: 77, endPoint x: 239, endPoint y: 98, distance: 42.5
click at [239, 98] on div "Janela de atendimento Grade de atendimento Capacidade Transportadoras Veículos …" at bounding box center [237, 116] width 475 height 233
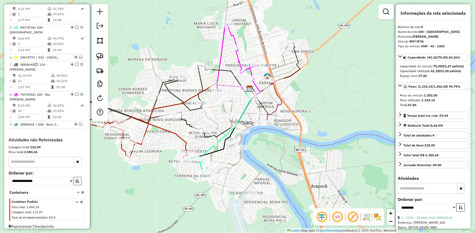
click at [237, 58] on icon at bounding box center [239, 60] width 44 height 70
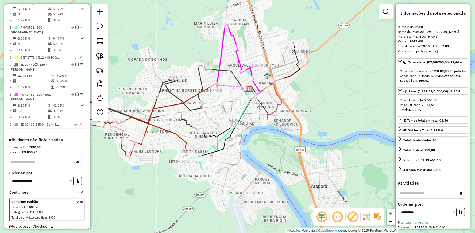
click at [237, 58] on icon at bounding box center [239, 60] width 44 height 70
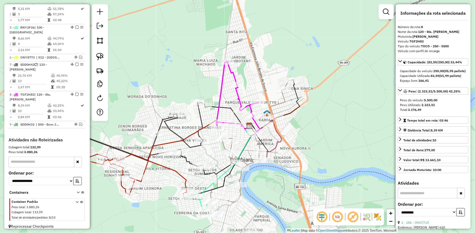
click at [282, 98] on icon at bounding box center [251, 141] width 82 height 122
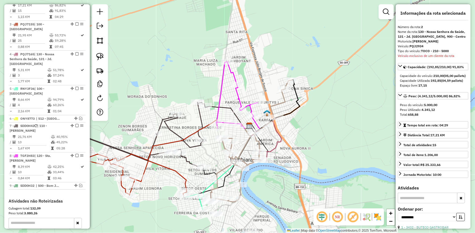
click at [282, 98] on icon at bounding box center [251, 141] width 82 height 122
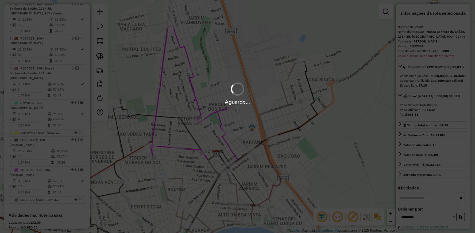
scroll to position [214, 0]
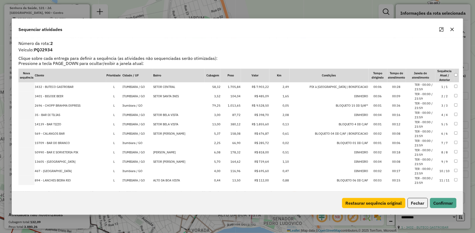
click at [452, 28] on icon "button" at bounding box center [452, 29] width 4 height 4
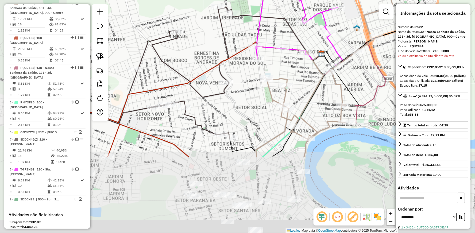
drag, startPoint x: 217, startPoint y: 193, endPoint x: 322, endPoint y: 93, distance: 145.2
click at [322, 93] on div "Janela de atendimento Grade de atendimento Capacidade Transportadoras Veículos …" at bounding box center [237, 116] width 475 height 233
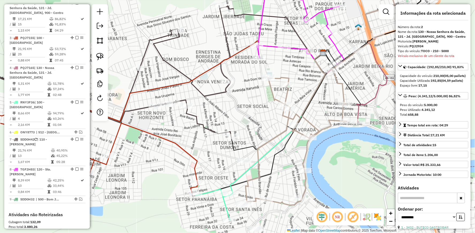
drag, startPoint x: 186, startPoint y: 155, endPoint x: 282, endPoint y: 110, distance: 105.5
click at [198, 110] on icon at bounding box center [76, 149] width 244 height 88
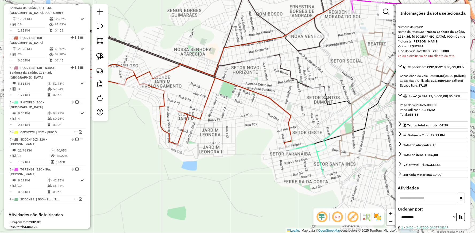
click at [210, 84] on icon at bounding box center [148, 97] width 288 height 101
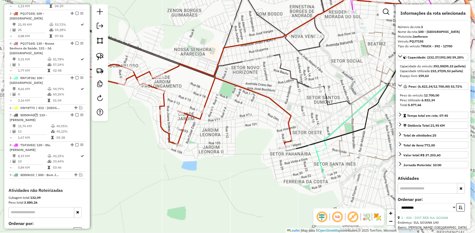
click at [210, 84] on icon at bounding box center [148, 97] width 288 height 101
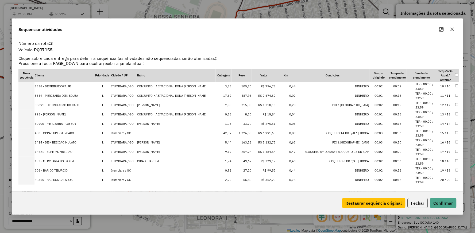
scroll to position [136, 0]
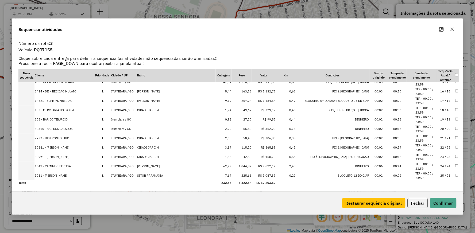
click at [452, 28] on icon "button" at bounding box center [452, 29] width 4 height 4
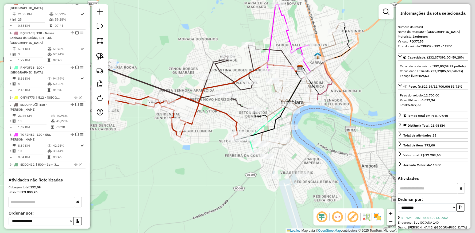
drag, startPoint x: 290, startPoint y: 111, endPoint x: 201, endPoint y: 136, distance: 92.4
click at [201, 136] on div "Janela de atendimento Grade de atendimento Capacidade Transportadoras Veículos …" at bounding box center [237, 116] width 475 height 233
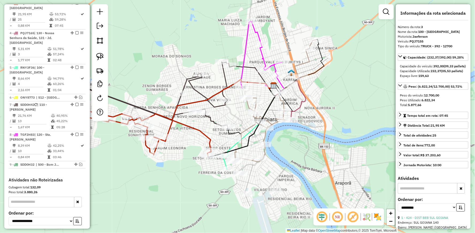
drag, startPoint x: 255, startPoint y: 37, endPoint x: 232, endPoint y: 62, distance: 33.3
click at [232, 62] on div "Janela de atendimento Grade de atendimento Capacidade Transportadoras Veículos …" at bounding box center [237, 116] width 475 height 233
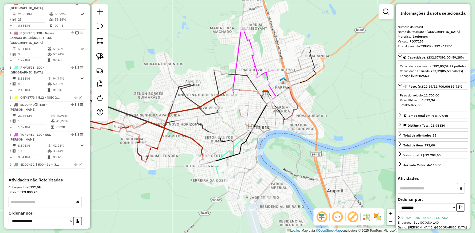
click at [236, 55] on icon at bounding box center [255, 64] width 44 height 70
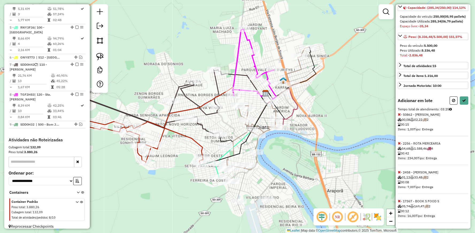
scroll to position [98, 0]
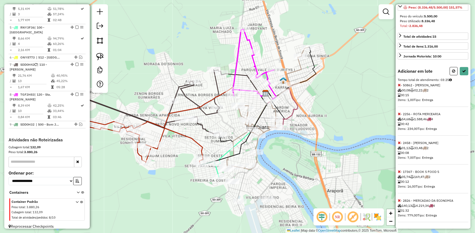
click at [399, 201] on icon at bounding box center [399, 201] width 3 height 4
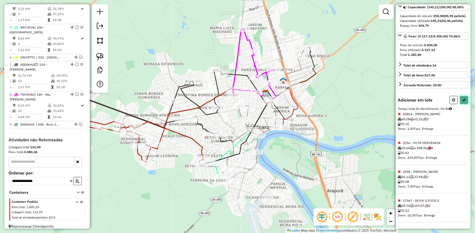
click at [464, 102] on button at bounding box center [464, 100] width 9 height 8
select select "**********"
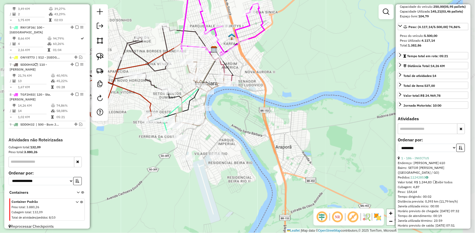
drag, startPoint x: 237, startPoint y: 125, endPoint x: 220, endPoint y: 105, distance: 25.4
click at [220, 105] on div "Janela de atendimento Grade de atendimento Capacidade Transportadoras Veículos …" at bounding box center [237, 116] width 475 height 233
click at [214, 82] on icon at bounding box center [200, 93] width 51 height 64
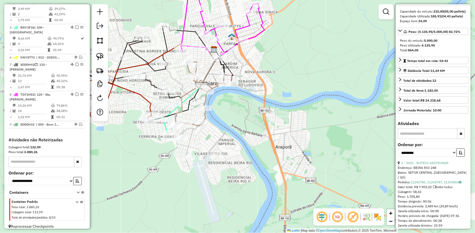
scroll to position [214, 0]
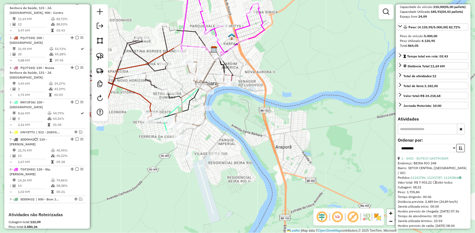
click at [214, 84] on icon at bounding box center [200, 93] width 51 height 64
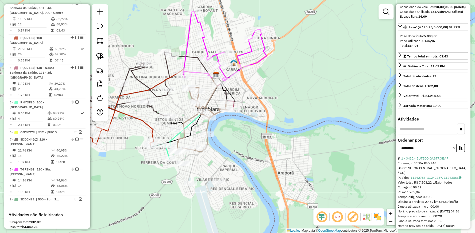
click at [226, 126] on div "Janela de atendimento Grade de atendimento Capacidade Transportadoras Veículos …" at bounding box center [237, 116] width 475 height 233
click at [216, 112] on icon at bounding box center [202, 119] width 51 height 64
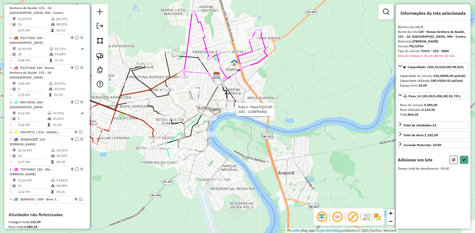
scroll to position [0, 0]
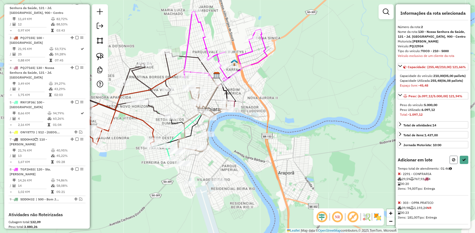
click at [452, 162] on icon at bounding box center [453, 160] width 3 height 4
select select "**********"
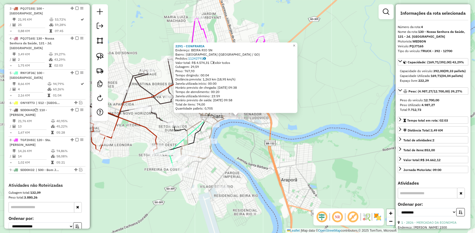
scroll to position [279, 0]
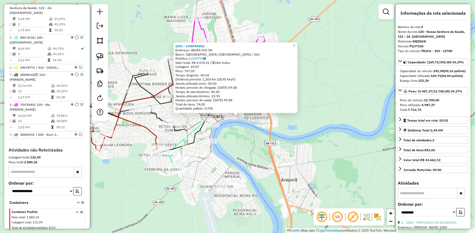
click at [267, 145] on div "2291 - CONFRARIA Endereço: [GEOGRAPHIC_DATA] SN Bairro: [GEOGRAPHIC_DATA] ([GEO…" at bounding box center [237, 116] width 475 height 233
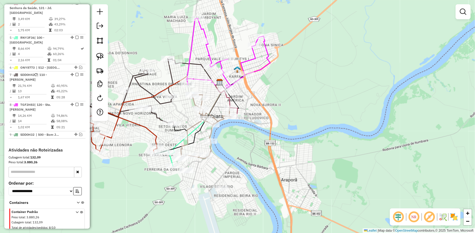
click at [209, 52] on icon at bounding box center [229, 53] width 84 height 70
select select "**********"
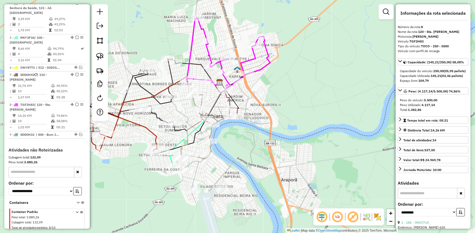
scroll to position [289, 0]
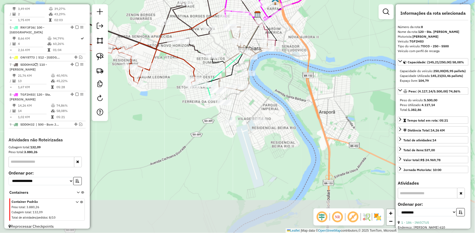
drag, startPoint x: 186, startPoint y: 111, endPoint x: 224, endPoint y: 44, distance: 77.8
click at [224, 44] on div "Janela de atendimento Grade de atendimento Capacidade Transportadoras Veículos …" at bounding box center [237, 116] width 475 height 233
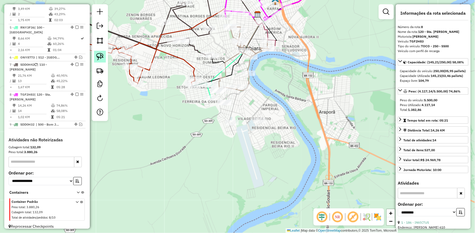
click at [97, 57] on img at bounding box center [99, 56] width 7 height 7
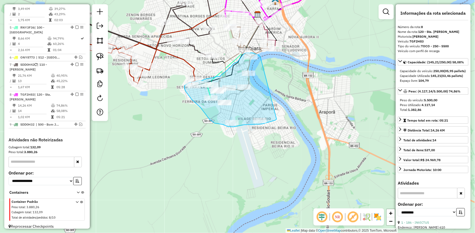
drag, startPoint x: 277, startPoint y: 119, endPoint x: 260, endPoint y: 57, distance: 64.6
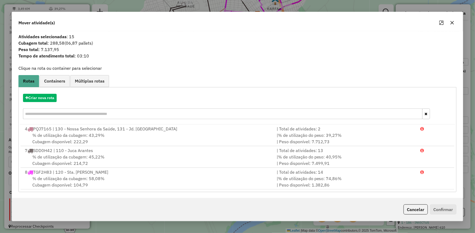
click at [452, 21] on icon "button" at bounding box center [452, 23] width 4 height 4
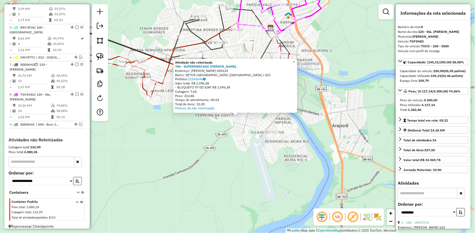
click at [221, 144] on div "Atividade não roteirizada 786 - SUPERMERCADO [PERSON_NAME] . Endereço: [PERSON_…" at bounding box center [237, 116] width 475 height 233
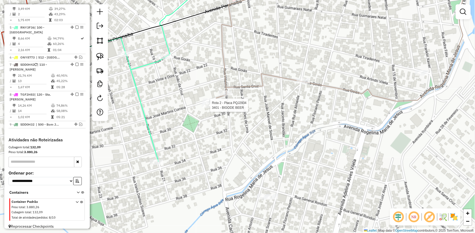
select select "**********"
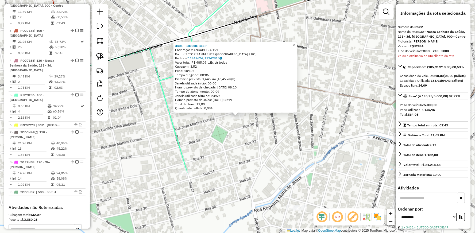
scroll to position [214, 0]
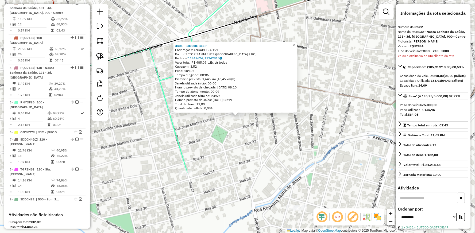
click at [263, 129] on div "3401 - BIGODE BEER Endereço: MANGABEIRA 191 Bairro: SETOR SANTA INES ([GEOGRAPH…" at bounding box center [237, 116] width 475 height 233
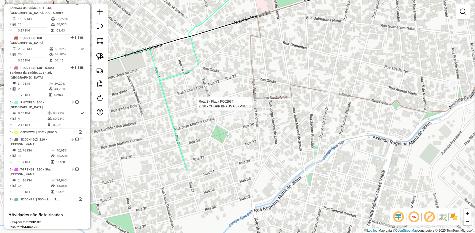
select select "**********"
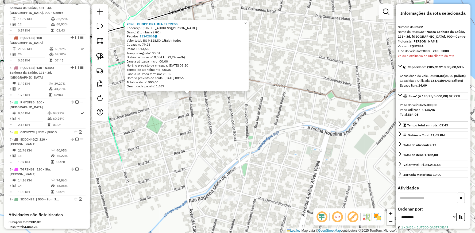
drag, startPoint x: 258, startPoint y: 139, endPoint x: 213, endPoint y: 125, distance: 47.7
click at [213, 125] on div "2696 - CHOPP BRAHMA EXPRESS Endereço: [STREET_ADDRESS][PERSON_NAME] Pedidos: 11…" at bounding box center [237, 116] width 475 height 233
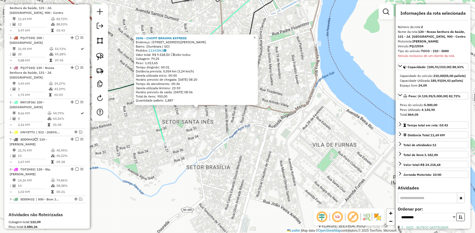
click at [239, 111] on div "2696 - CHOPP BRAHMA EXPRESS Endereço: [STREET_ADDRESS][PERSON_NAME] Pedidos: 11…" at bounding box center [237, 116] width 475 height 233
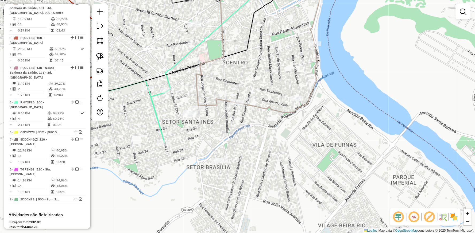
click at [213, 105] on icon at bounding box center [259, 45] width 131 height 136
select select "**********"
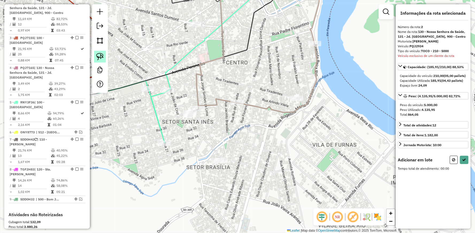
click at [103, 57] on img at bounding box center [99, 56] width 7 height 7
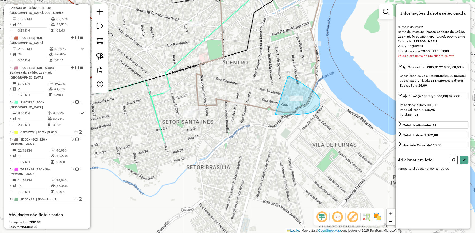
drag, startPoint x: 315, startPoint y: 92, endPoint x: 275, endPoint y: 114, distance: 45.1
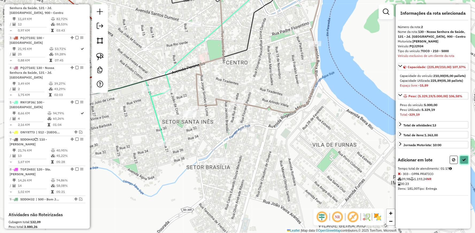
click at [464, 162] on icon at bounding box center [465, 160] width 4 height 4
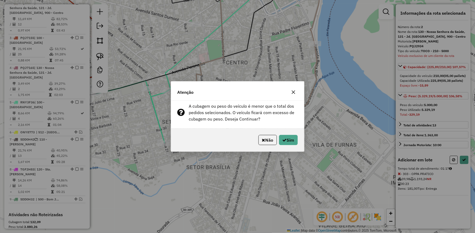
click at [290, 145] on div "Não Sim" at bounding box center [237, 140] width 133 height 23
click at [291, 145] on button "Sim" at bounding box center [288, 140] width 19 height 10
select select "**********"
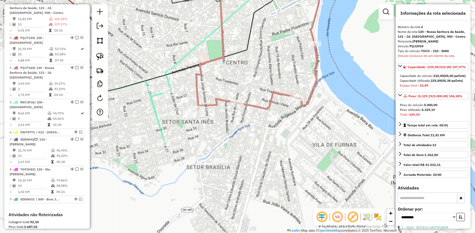
click at [252, 102] on icon at bounding box center [259, 44] width 131 height 134
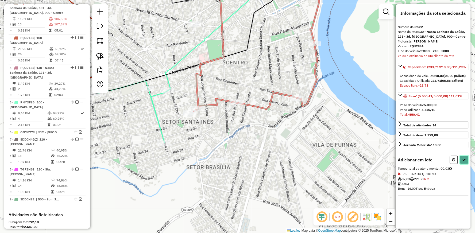
click at [464, 162] on icon at bounding box center [465, 160] width 4 height 4
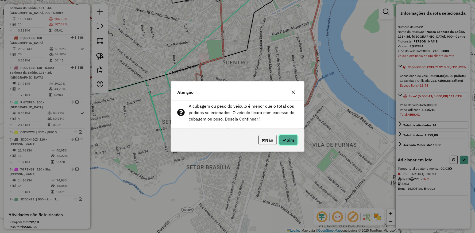
click at [295, 139] on button "Sim" at bounding box center [288, 140] width 19 height 10
select select "**********"
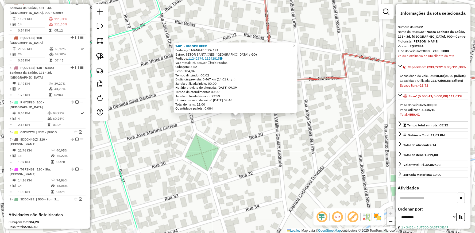
click at [203, 142] on div "3401 - BIGODE BEER Endereço: MANGABEIRA 191 Bairro: SETOR SANTA INES ([GEOGRAPH…" at bounding box center [237, 116] width 475 height 233
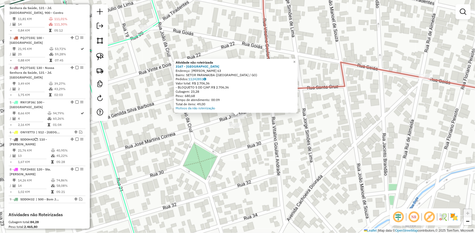
click at [249, 154] on div "Atividade não roteirizada 3167 - CASA DA CERVEJA Endereço: [PERSON_NAME] 63 Bai…" at bounding box center [237, 116] width 475 height 233
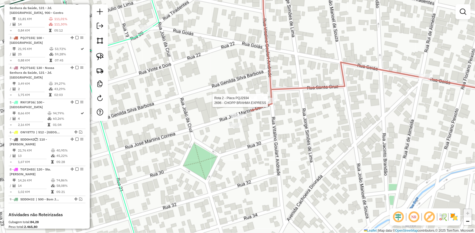
select select "**********"
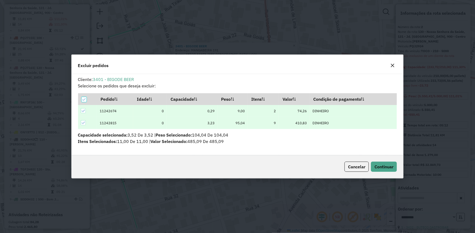
scroll to position [0, 0]
click at [390, 165] on span "Continuar" at bounding box center [384, 166] width 19 height 5
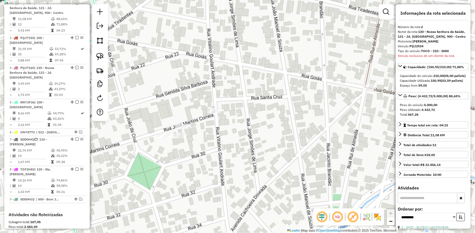
drag, startPoint x: 273, startPoint y: 140, endPoint x: 154, endPoint y: 139, distance: 119.0
click at [159, 142] on div "Janela de atendimento Grade de atendimento Capacidade Transportadoras Veículos …" at bounding box center [237, 116] width 475 height 233
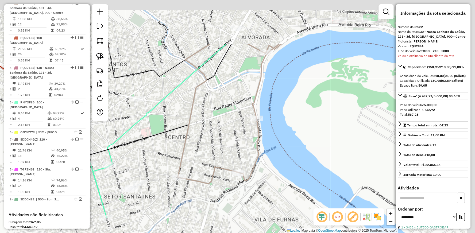
drag, startPoint x: 269, startPoint y: 84, endPoint x: 216, endPoint y: 174, distance: 105.0
click at [216, 174] on div "Janela de atendimento Grade de atendimento Capacidade Transportadoras Veículos …" at bounding box center [237, 116] width 475 height 233
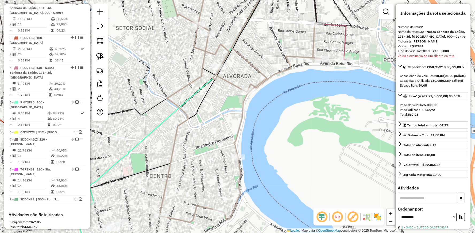
click at [241, 112] on icon at bounding box center [252, 67] width 40 height 180
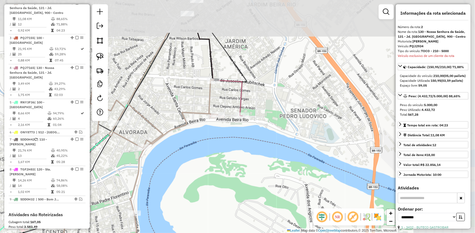
drag, startPoint x: 276, startPoint y: 106, endPoint x: 177, endPoint y: 158, distance: 111.8
click at [172, 162] on div "Janela de atendimento Grade de atendimento Capacidade Transportadoras Veículos …" at bounding box center [237, 116] width 475 height 233
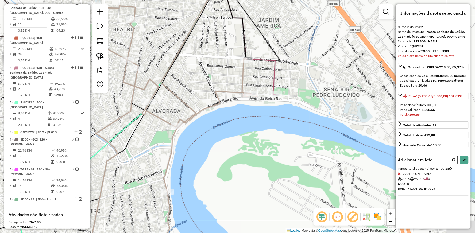
drag, startPoint x: 231, startPoint y: 152, endPoint x: 363, endPoint y: 92, distance: 144.2
click at [363, 92] on div "Janela de atendimento Grade de atendimento Capacidade Transportadoras Veículos …" at bounding box center [237, 116] width 475 height 233
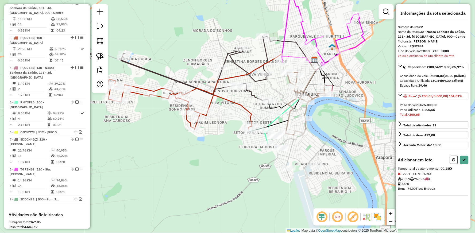
click at [306, 108] on icon at bounding box center [310, 89] width 12 height 59
click at [295, 4] on icon at bounding box center [324, 31] width 84 height 70
click at [356, 45] on icon at bounding box center [324, 31] width 84 height 70
click at [453, 162] on icon at bounding box center [453, 160] width 3 height 4
select select "**********"
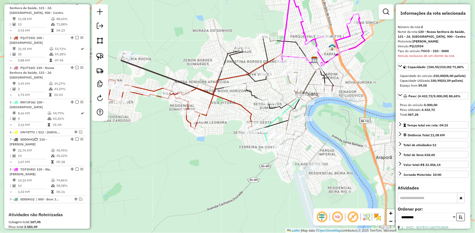
click at [302, 28] on icon at bounding box center [324, 31] width 84 height 70
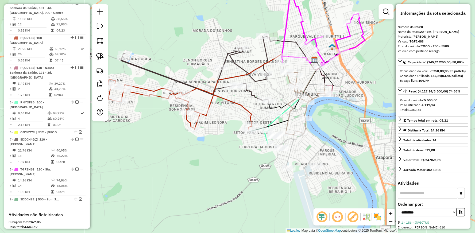
scroll to position [289, 0]
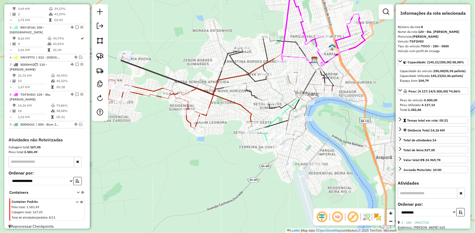
click at [353, 45] on icon at bounding box center [324, 31] width 84 height 70
click at [333, 90] on icon at bounding box center [326, 81] width 14 height 26
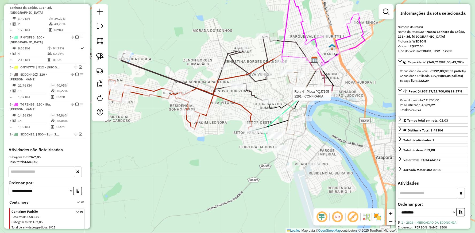
scroll to position [279, 0]
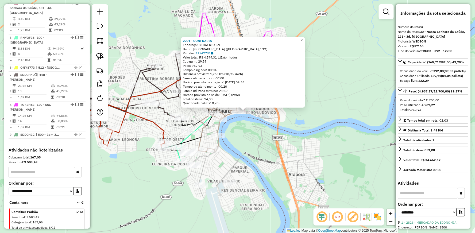
drag, startPoint x: 252, startPoint y: 139, endPoint x: 270, endPoint y: 132, distance: 19.9
click at [270, 132] on div "2291 - CONFRARIA Endereço: [GEOGRAPHIC_DATA] SN Bairro: [GEOGRAPHIC_DATA] ([GEO…" at bounding box center [237, 116] width 475 height 233
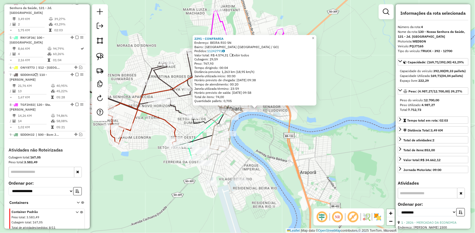
click at [268, 138] on div "2291 - CONFRARIA Endereço: [GEOGRAPHIC_DATA] SN Bairro: [GEOGRAPHIC_DATA] ([GEO…" at bounding box center [237, 116] width 475 height 233
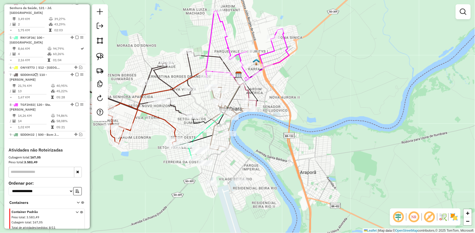
click at [226, 41] on icon at bounding box center [248, 46] width 84 height 70
select select "**********"
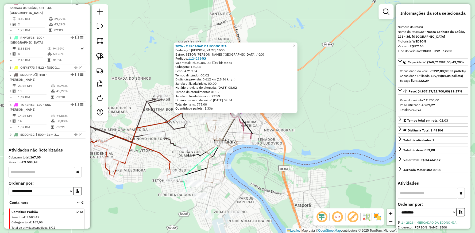
click at [272, 122] on div "2826 - MERCADAO DA ECONOMIA Endereço: [PERSON_NAME] 1500 Bairro: SETOR [PERSON_…" at bounding box center [237, 116] width 475 height 233
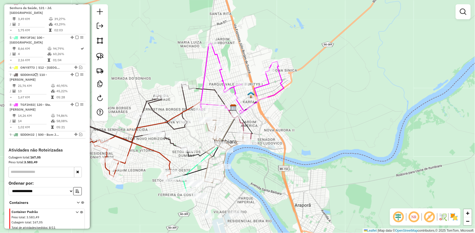
click at [242, 122] on icon at bounding box center [244, 129] width 14 height 26
select select "**********"
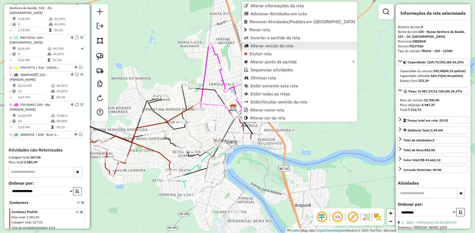
click at [268, 46] on span "Alterar veículo da rota" at bounding box center [272, 46] width 43 height 4
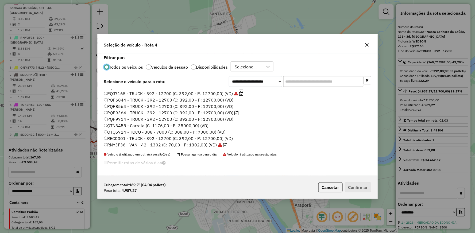
scroll to position [59, 0]
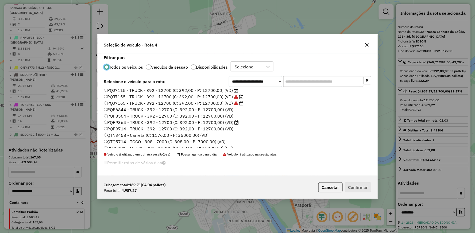
click at [125, 122] on label "PQP9364 - TRUCK - 392 - 12700 (C: 392,00 - P: 12700,00) (VD)" at bounding box center [171, 122] width 135 height 6
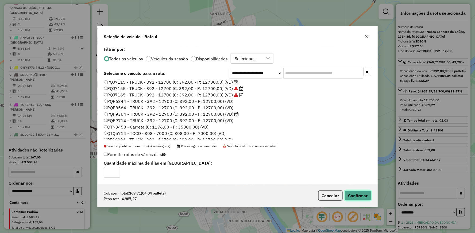
click at [359, 197] on button "Confirmar" at bounding box center [358, 196] width 26 height 10
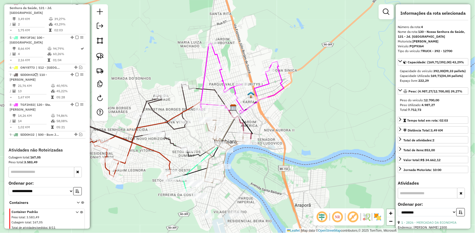
click at [277, 93] on icon at bounding box center [242, 79] width 84 height 70
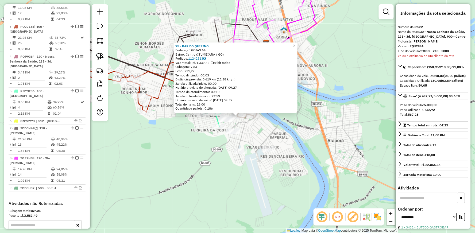
scroll to position [214, 0]
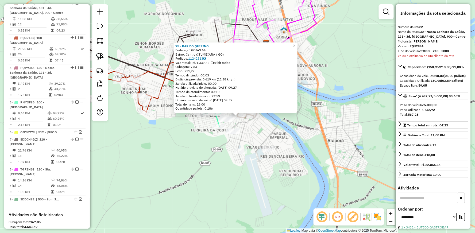
click at [223, 178] on div "75 - BAR DO [PERSON_NAME]: GOIAS 64 Bairro: [GEOGRAPHIC_DATA] ([GEOGRAPHIC_DATA…" at bounding box center [237, 116] width 475 height 233
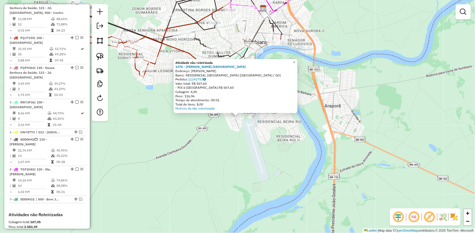
click at [202, 136] on div "Atividade não roteirizada 1276 - KIOSQUE B . BRASiLIA Endereço: [PERSON_NAME] S…" at bounding box center [237, 116] width 475 height 233
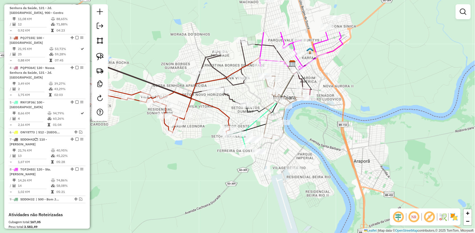
drag, startPoint x: 199, startPoint y: 115, endPoint x: 219, endPoint y: 147, distance: 38.0
click at [209, 152] on div "Janela de atendimento Grade de atendimento Capacidade Transportadoras Veículos …" at bounding box center [237, 116] width 475 height 233
click at [217, 148] on div "Janela de atendimento Grade de atendimento Capacidade Transportadoras Veículos …" at bounding box center [237, 116] width 475 height 233
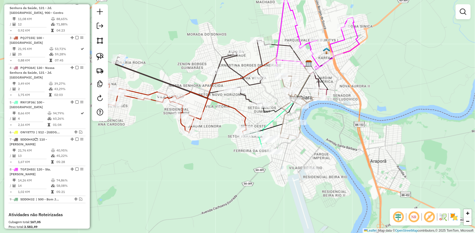
drag, startPoint x: 210, startPoint y: 122, endPoint x: 256, endPoint y: 129, distance: 46.3
click at [256, 130] on div "Janela de atendimento Grade de atendimento Capacidade Transportadoras Veículos …" at bounding box center [237, 116] width 475 height 233
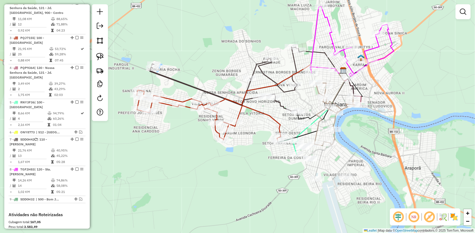
click at [277, 101] on icon at bounding box center [224, 79] width 149 height 65
select select "**********"
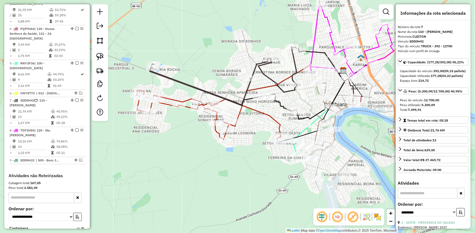
scroll to position [289, 0]
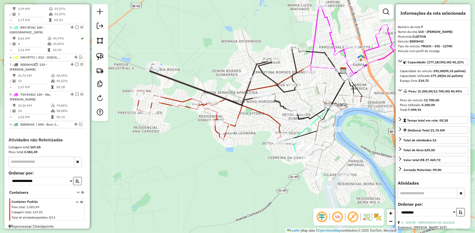
click at [266, 73] on icon at bounding box center [224, 79] width 149 height 65
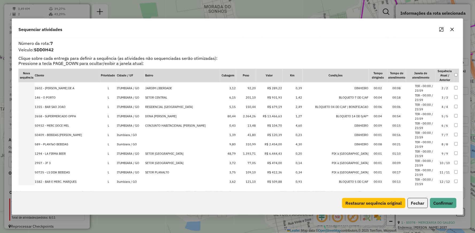
scroll to position [0, 0]
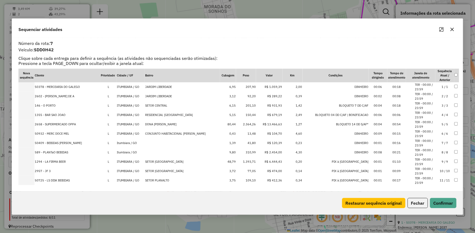
click at [454, 29] on icon "button" at bounding box center [452, 29] width 4 height 4
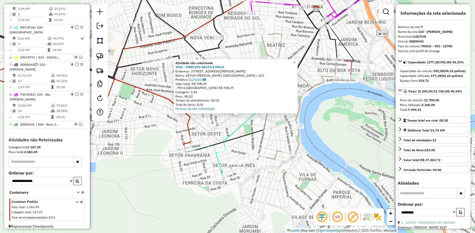
click at [259, 121] on div "Atividade não roteirizada 1553 - MERCATO SECOS E MOLH Endereço: [STREET_ADDRESS…" at bounding box center [237, 116] width 475 height 233
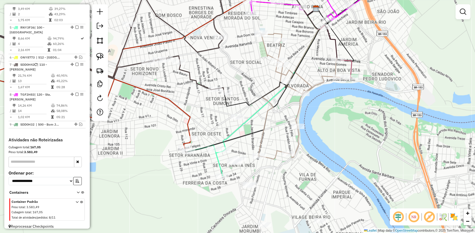
click at [188, 71] on icon at bounding box center [88, 35] width 272 height 116
select select "**********"
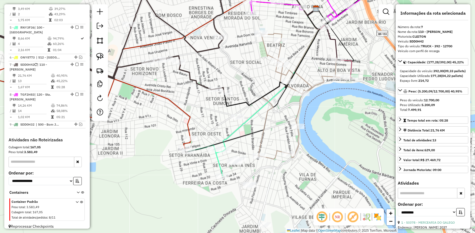
click at [266, 115] on icon at bounding box center [299, 96] width 81 height 126
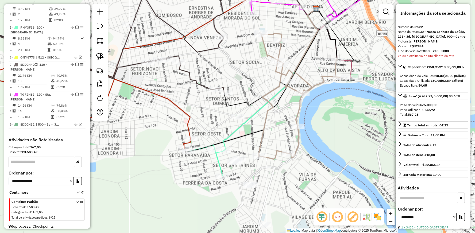
scroll to position [214, 0]
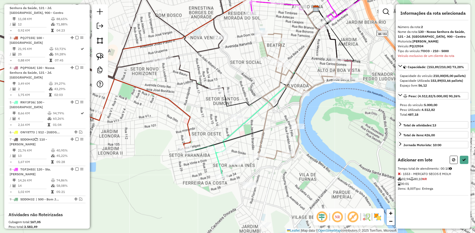
select select "**********"
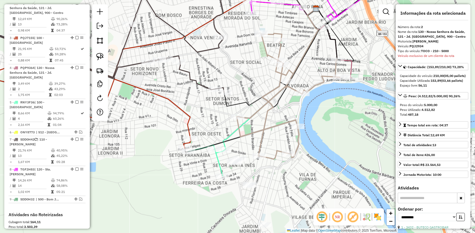
click at [273, 125] on icon at bounding box center [288, 96] width 103 height 126
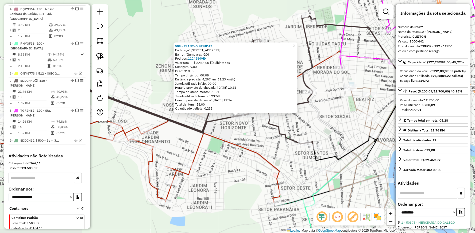
scroll to position [289, 0]
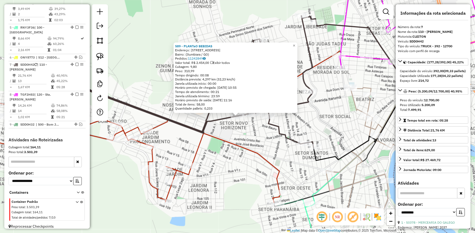
drag, startPoint x: 177, startPoint y: 145, endPoint x: 216, endPoint y: 138, distance: 39.6
click at [216, 138] on div "589 - PLANTaO BEBIDAS Endereço: [STREET_ADDRESS] Pedidos: 11242849 Valor total:…" at bounding box center [237, 116] width 475 height 233
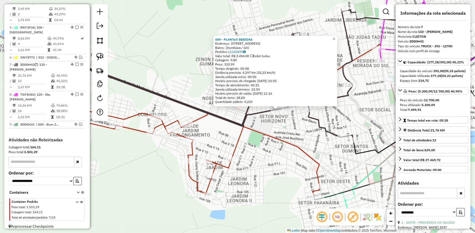
click at [255, 138] on div "589 - PLANTaO BEBIDAS Endereço: [STREET_ADDRESS] Pedidos: 11242849 Valor total:…" at bounding box center [237, 116] width 475 height 233
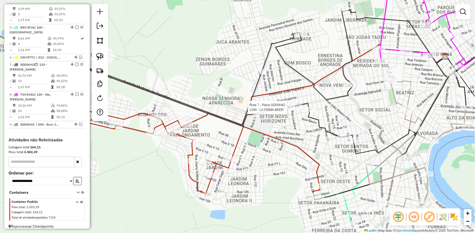
select select "**********"
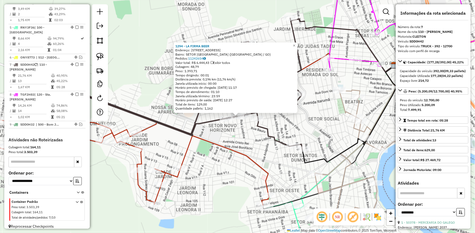
click at [242, 134] on div "1294 - LA FIRMA BEER Endereço: R LONDRINA 375 Bairro: SETOR [GEOGRAPHIC_DATA] (…" at bounding box center [237, 116] width 475 height 233
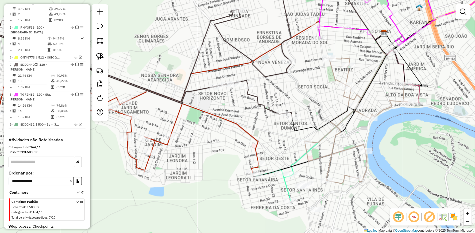
drag, startPoint x: 245, startPoint y: 132, endPoint x: 232, endPoint y: 98, distance: 36.6
click at [233, 98] on div "Janela de atendimento Grade de atendimento Capacidade Transportadoras Veículos …" at bounding box center [237, 116] width 475 height 233
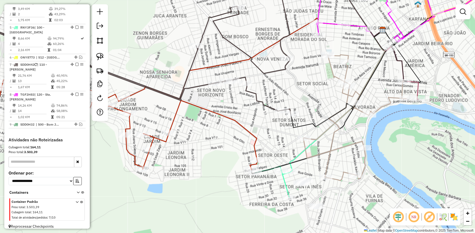
click at [332, 68] on icon at bounding box center [354, 118] width 103 height 126
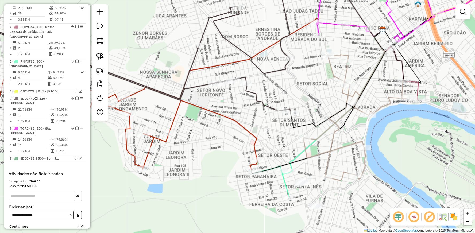
select select "**********"
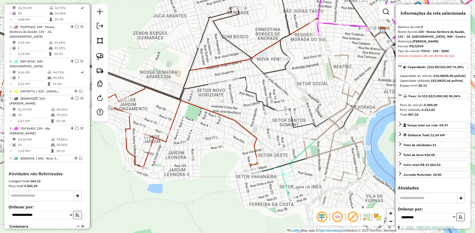
scroll to position [214, 0]
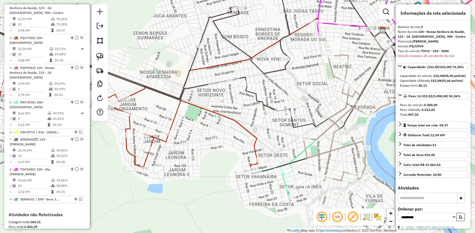
click at [391, 126] on div "Janela de atendimento Grade de atendimento Capacidade Transportadoras Veículos …" at bounding box center [237, 116] width 475 height 233
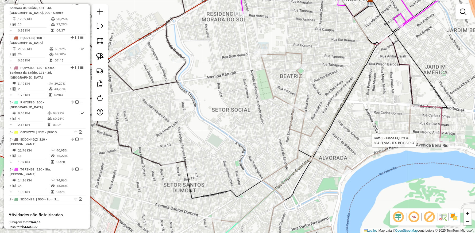
select select "**********"
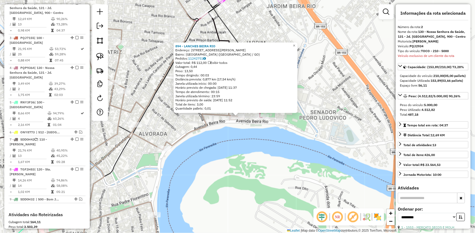
click at [316, 137] on div "894 - LANCHES BEIRA RIO Endereço: [STREET_ADDRESS][PERSON_NAME] ([GEOGRAPHIC_DA…" at bounding box center [237, 116] width 475 height 233
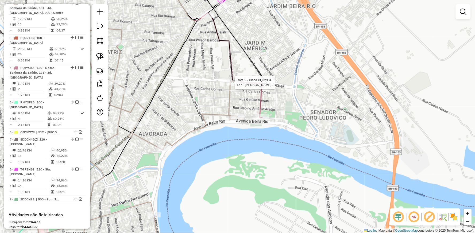
select select "**********"
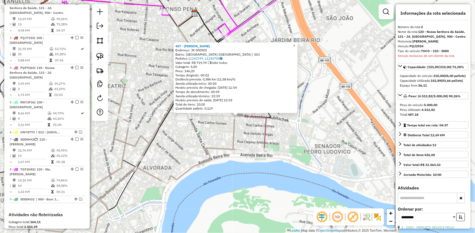
click at [220, 119] on div "457 - [PERSON_NAME] . Endereço: JK 000503 Bairro: [GEOGRAPHIC_DATA] ([GEOGRAPHI…" at bounding box center [237, 116] width 475 height 233
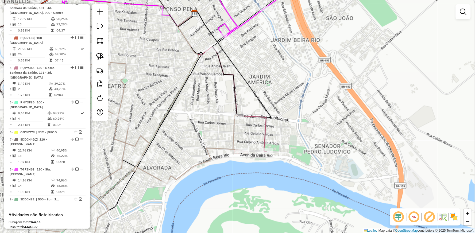
click at [252, 114] on icon at bounding box center [239, 99] width 56 height 105
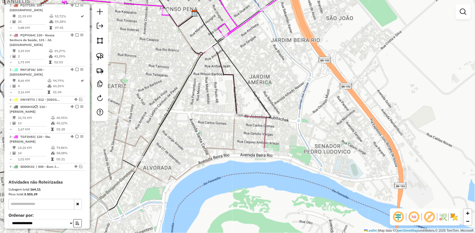
select select "**********"
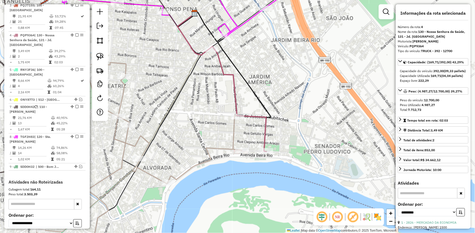
scroll to position [279, 0]
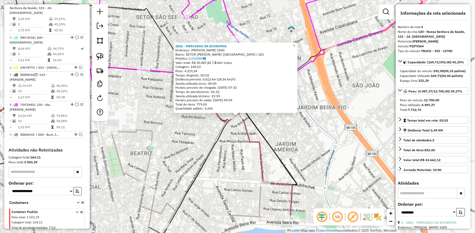
click at [247, 132] on icon at bounding box center [265, 166] width 56 height 105
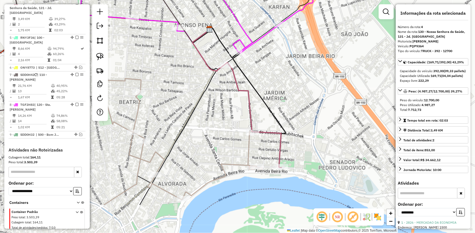
drag, startPoint x: 274, startPoint y: 167, endPoint x: 263, endPoint y: 99, distance: 68.9
click at [263, 100] on div "Janela de atendimento Grade de atendimento Capacidade Transportadoras Veículos …" at bounding box center [237, 116] width 475 height 233
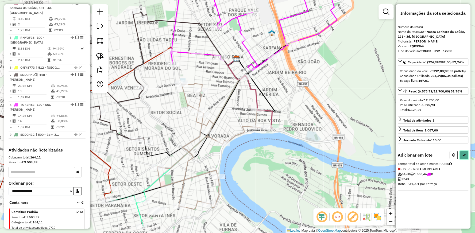
click at [466, 157] on icon at bounding box center [465, 155] width 4 height 4
select select "**********"
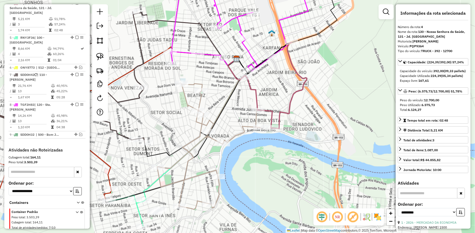
click at [249, 83] on icon at bounding box center [275, 86] width 63 height 86
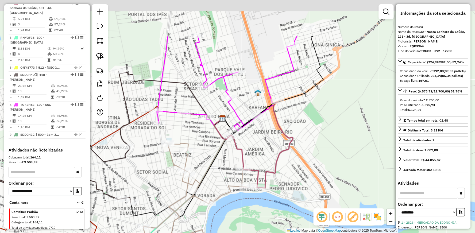
drag, startPoint x: 319, startPoint y: 62, endPoint x: 295, endPoint y: 144, distance: 84.8
click at [295, 144] on div "Janela de atendimento Grade de atendimento Capacidade Transportadoras Veículos …" at bounding box center [237, 116] width 475 height 233
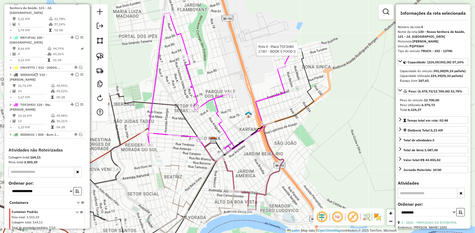
scroll to position [289, 0]
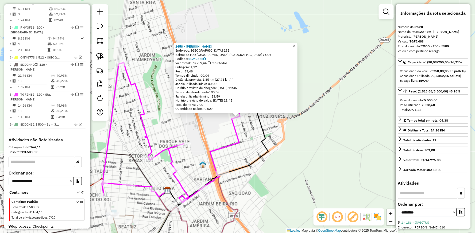
click at [221, 133] on div "2458 - [PERSON_NAME] Endereço: [GEOGRAPHIC_DATA] 185 Bairro: SETOR [GEOGRAPHIC_…" at bounding box center [237, 116] width 475 height 233
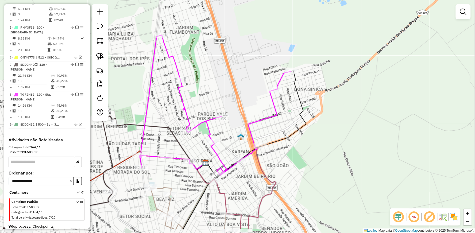
drag, startPoint x: 221, startPoint y: 145, endPoint x: 338, endPoint y: 70, distance: 138.9
click at [291, 78] on icon at bounding box center [215, 105] width 152 height 140
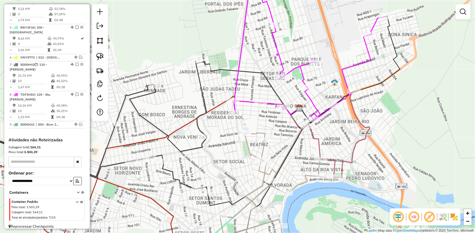
click at [246, 100] on icon at bounding box center [309, 50] width 152 height 140
select select "**********"
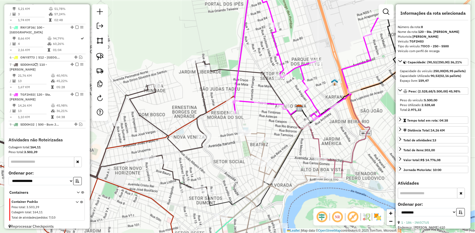
click at [271, 102] on icon at bounding box center [309, 50] width 152 height 140
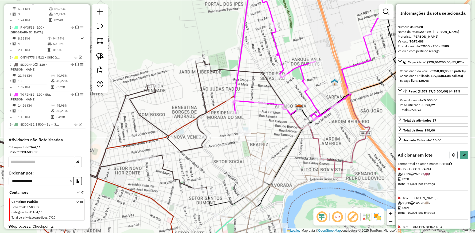
click at [450, 159] on button at bounding box center [454, 155] width 8 height 8
select select "**********"
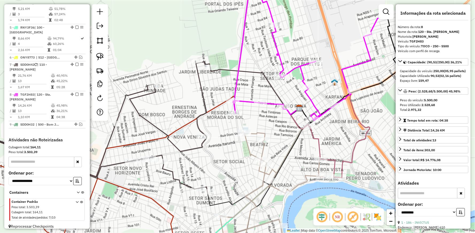
click at [250, 100] on icon at bounding box center [309, 50] width 152 height 140
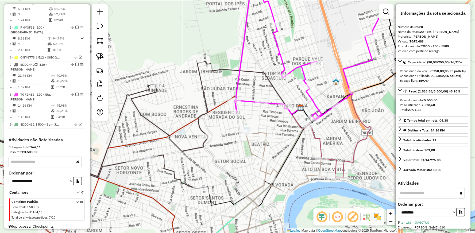
drag, startPoint x: 232, startPoint y: 169, endPoint x: 391, endPoint y: 94, distance: 175.9
click at [380, 102] on div "Janela de atendimento Grade de atendimento Capacidade Transportadoras Veículos …" at bounding box center [237, 116] width 475 height 233
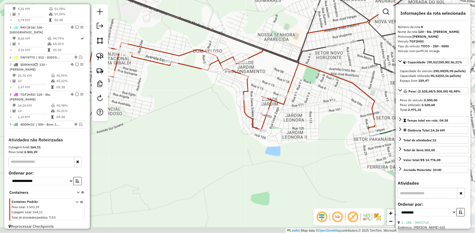
drag, startPoint x: 287, startPoint y: 148, endPoint x: 287, endPoint y: 120, distance: 28.6
click at [287, 122] on div "Janela de atendimento Grade de atendimento Capacidade Transportadoras Veículos …" at bounding box center [237, 116] width 475 height 233
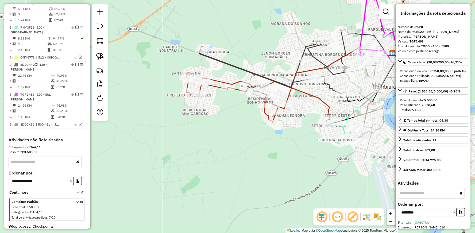
click at [216, 79] on icon at bounding box center [258, 97] width 144 height 50
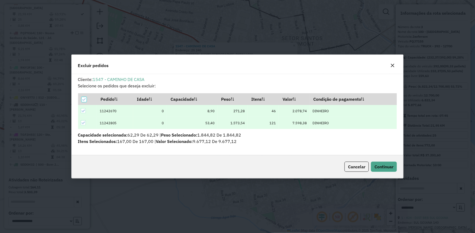
scroll to position [0, 0]
click at [392, 159] on div "Cancelar Continuar" at bounding box center [238, 166] width 332 height 23
click at [390, 166] on span "Continuar" at bounding box center [384, 166] width 19 height 5
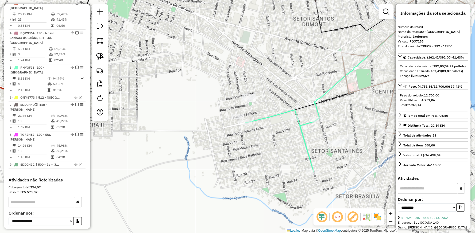
drag, startPoint x: 169, startPoint y: 116, endPoint x: 336, endPoint y: 160, distance: 171.6
click at [335, 159] on div "Janela de atendimento Grade de atendimento Capacidade Transportadoras Veículos …" at bounding box center [237, 116] width 475 height 233
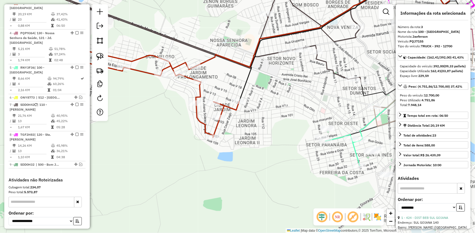
click at [230, 107] on icon at bounding box center [139, 87] width 199 height 100
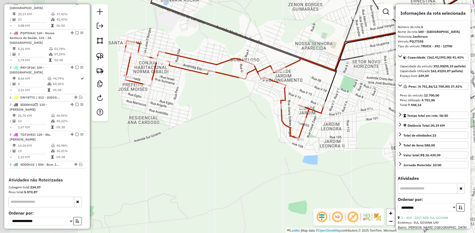
drag, startPoint x: 235, startPoint y: 113, endPoint x: 319, endPoint y: 115, distance: 84.3
click at [319, 115] on icon at bounding box center [224, 91] width 199 height 100
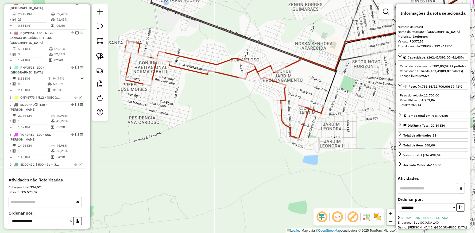
click at [222, 72] on icon at bounding box center [224, 91] width 199 height 100
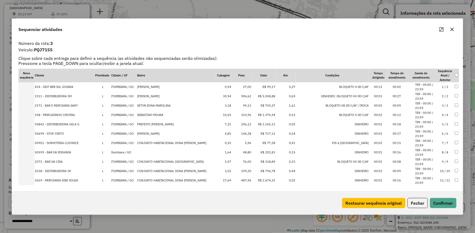
click at [451, 26] on button "button" at bounding box center [452, 29] width 9 height 9
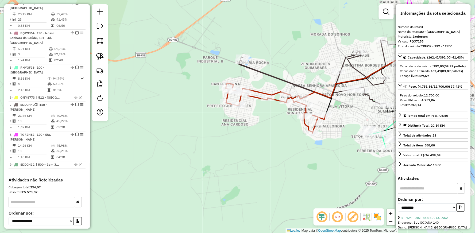
click at [259, 91] on icon at bounding box center [276, 108] width 100 height 50
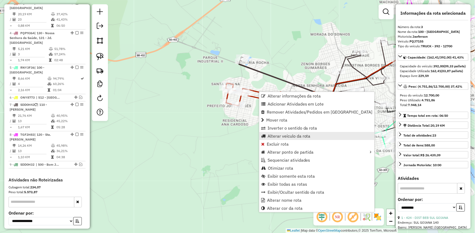
click at [283, 136] on span "Alterar veículo da rota" at bounding box center [289, 136] width 43 height 4
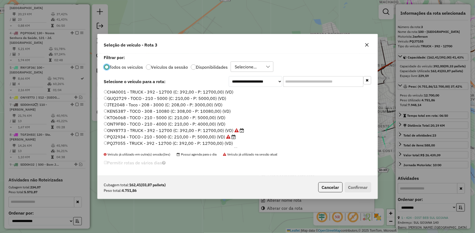
scroll to position [3, 1]
click at [131, 136] on label "PQJ2934 - TOCO - 210 - 5000 (C: 210,00 - P: 5000,00) (VD)" at bounding box center [170, 137] width 132 height 6
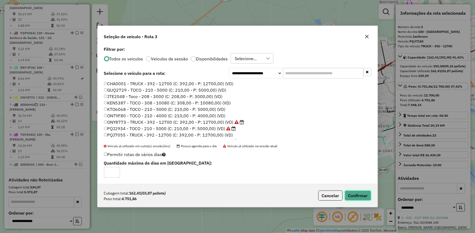
click at [359, 199] on button "Confirmar" at bounding box center [358, 196] width 26 height 10
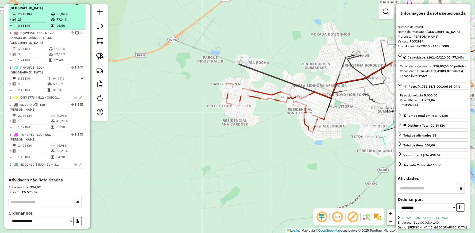
click at [76, 5] on em at bounding box center [76, 2] width 3 height 3
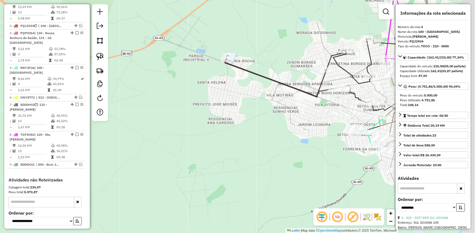
drag, startPoint x: 300, startPoint y: 126, endPoint x: 164, endPoint y: 91, distance: 141.2
click at [172, 93] on div "Janela de atendimento Grade de atendimento Capacidade Transportadoras Veículos …" at bounding box center [237, 116] width 475 height 233
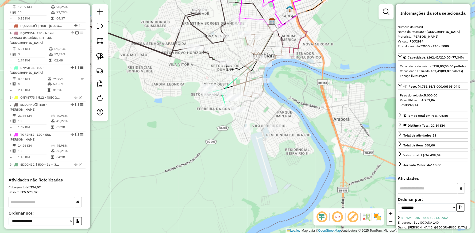
click at [246, 80] on icon at bounding box center [258, 65] width 51 height 63
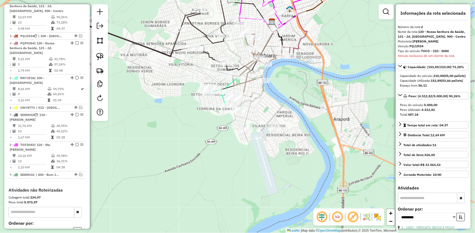
scroll to position [214, 0]
click at [262, 87] on icon at bounding box center [258, 65] width 51 height 63
click at [226, 84] on icon at bounding box center [250, 57] width 48 height 71
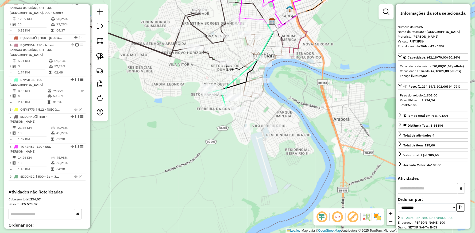
scroll to position [266, 0]
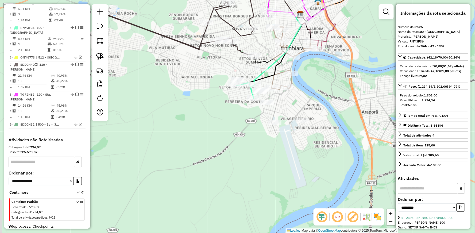
drag, startPoint x: 263, startPoint y: 98, endPoint x: 292, endPoint y: 90, distance: 30.3
click at [293, 91] on div "Janela de atendimento Grade de atendimento Capacidade Transportadoras Veículos …" at bounding box center [237, 116] width 475 height 233
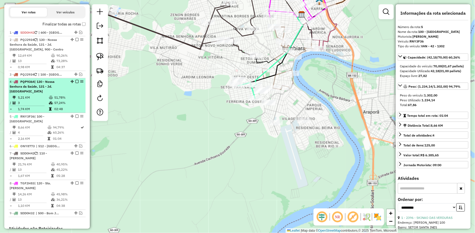
scroll to position [177, 0]
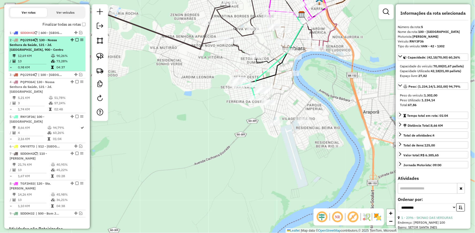
click at [76, 41] on em at bounding box center [76, 39] width 3 height 3
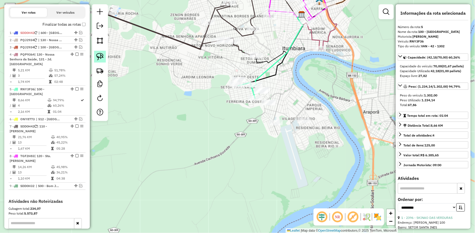
click at [101, 58] on img at bounding box center [99, 56] width 7 height 7
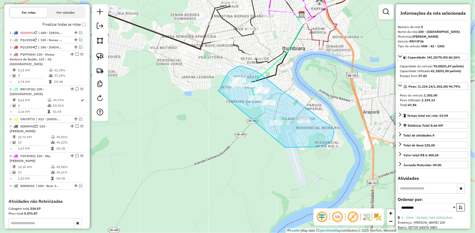
drag, startPoint x: 218, startPoint y: 90, endPoint x: 285, endPoint y: 148, distance: 88.0
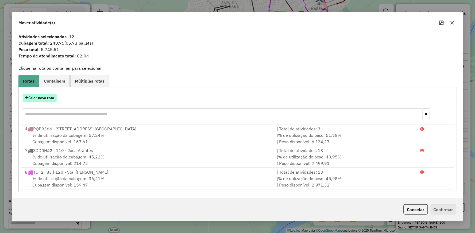
click at [37, 98] on button "Criar nova rota" at bounding box center [40, 98] width 34 height 8
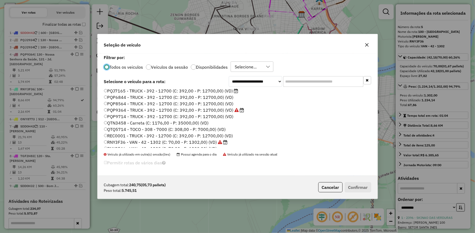
scroll to position [42, 0]
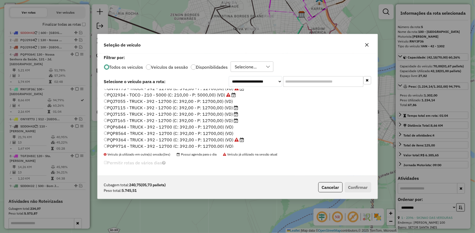
click at [118, 113] on label "PQJ7155 - TRUCK - 392 - 12700 (C: 392,00 - P: 12700,00) (VD)" at bounding box center [171, 114] width 134 height 6
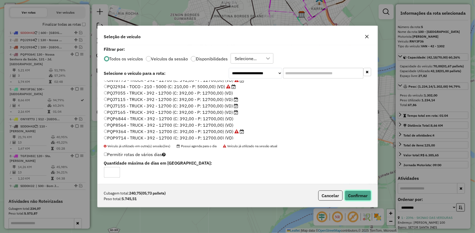
click at [357, 194] on button "Confirmar" at bounding box center [358, 196] width 26 height 10
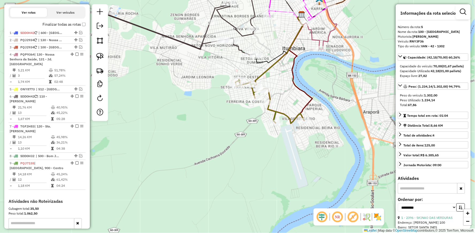
click at [283, 113] on icon at bounding box center [270, 101] width 69 height 44
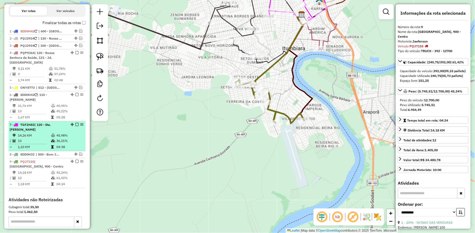
scroll to position [179, 0]
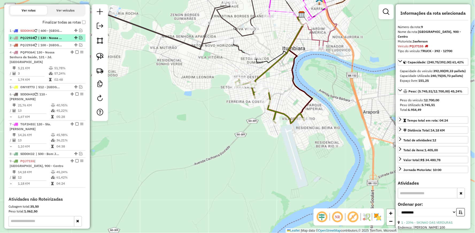
click at [79, 39] on em at bounding box center [80, 37] width 3 height 3
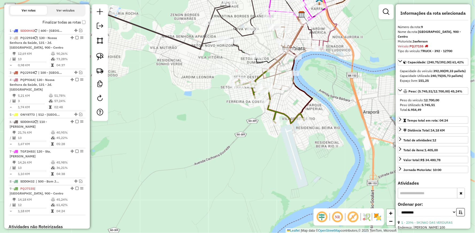
click at [280, 111] on icon at bounding box center [270, 101] width 69 height 44
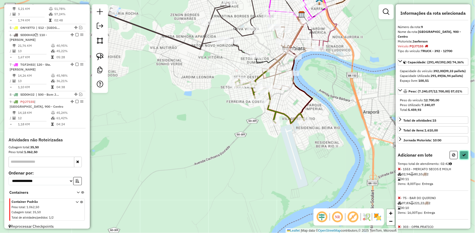
click at [464, 157] on icon at bounding box center [465, 155] width 4 height 4
select select "**********"
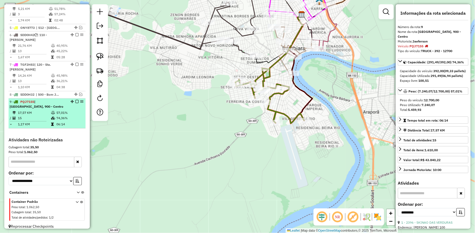
click at [76, 100] on em at bounding box center [76, 101] width 3 height 3
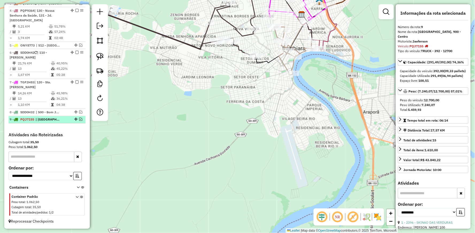
scroll to position [243, 0]
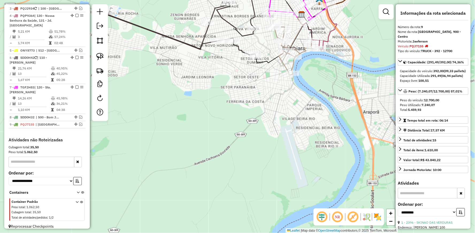
click at [291, 63] on icon at bounding box center [297, 43] width 12 height 59
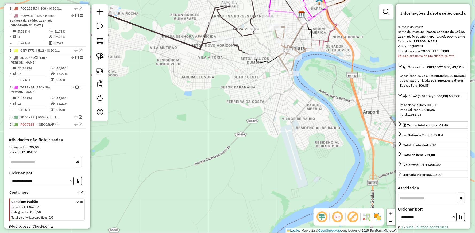
scroll to position [214, 0]
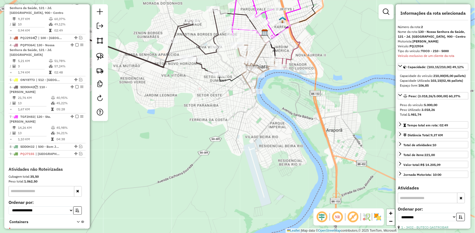
drag, startPoint x: 251, startPoint y: 90, endPoint x: 196, endPoint y: 111, distance: 58.8
click at [196, 111] on div "Janela de atendimento Grade de atendimento Capacidade Transportadoras Veículos …" at bounding box center [237, 116] width 475 height 233
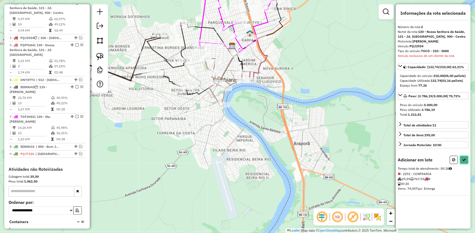
click at [466, 162] on icon at bounding box center [465, 160] width 4 height 4
select select "**********"
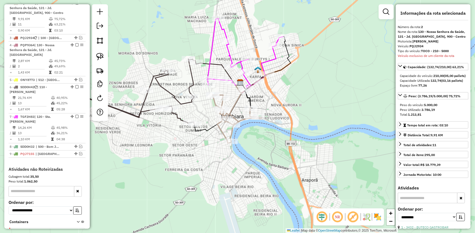
drag, startPoint x: 252, startPoint y: 60, endPoint x: 260, endPoint y: 97, distance: 37.5
click at [260, 97] on div "Janela de atendimento Grade de atendimento Capacidade Transportadoras Veículos …" at bounding box center [237, 116] width 475 height 233
click at [227, 49] on icon at bounding box center [245, 53] width 76 height 70
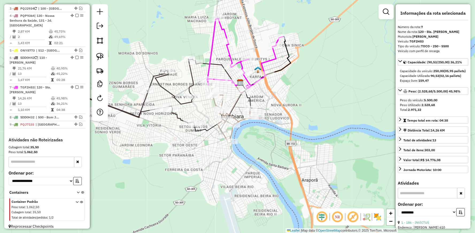
click at [242, 117] on icon at bounding box center [237, 119] width 49 height 49
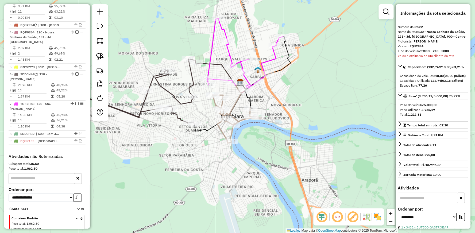
scroll to position [214, 0]
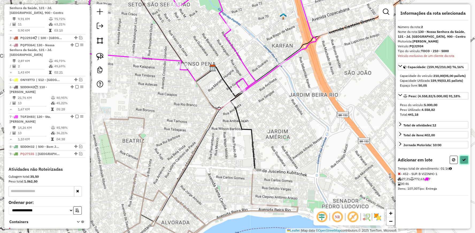
click at [466, 162] on icon at bounding box center [465, 160] width 4 height 4
select select "**********"
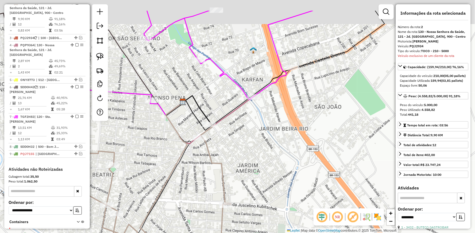
drag, startPoint x: 285, startPoint y: 79, endPoint x: 228, endPoint y: 142, distance: 85.2
click at [228, 142] on div "Janela de atendimento Grade de atendimento Capacidade Transportadoras Veículos …" at bounding box center [237, 116] width 475 height 233
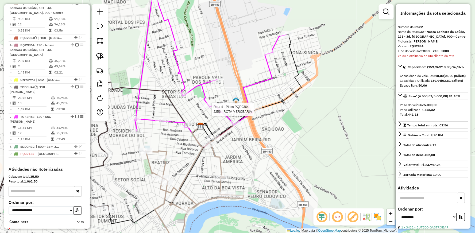
scroll to position [243, 0]
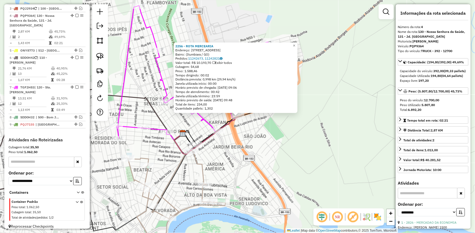
click at [202, 168] on icon at bounding box center [177, 199] width 98 height 111
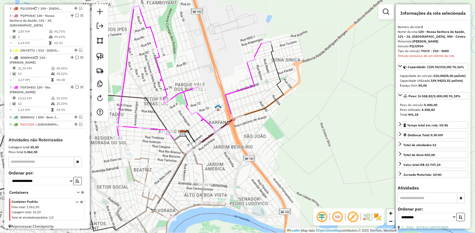
scroll to position [214, 0]
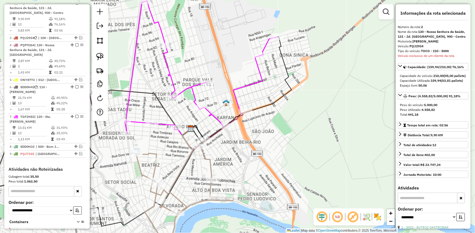
drag, startPoint x: 210, startPoint y: 158, endPoint x: 269, endPoint y: 140, distance: 61.2
click at [269, 140] on div "Janela de atendimento Grade de atendimento Capacidade Transportadoras Veículos …" at bounding box center [237, 116] width 475 height 233
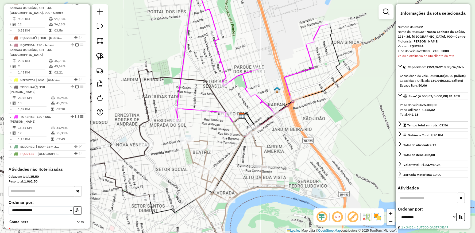
click at [259, 145] on icon at bounding box center [236, 182] width 98 height 111
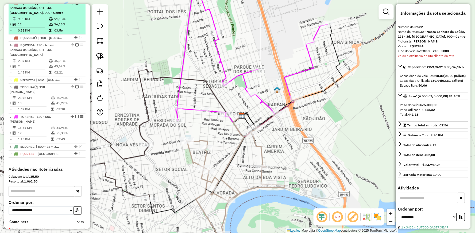
click at [75, 5] on em at bounding box center [76, 2] width 3 height 3
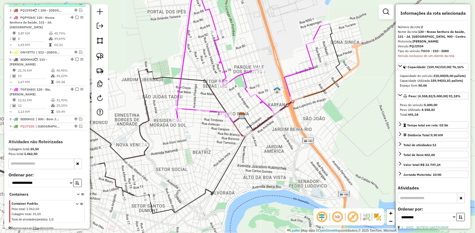
click at [79, 5] on em at bounding box center [80, 2] width 3 height 3
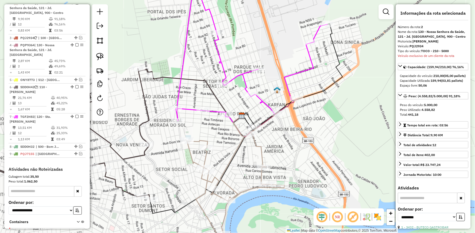
click at [260, 146] on icon at bounding box center [236, 182] width 98 height 111
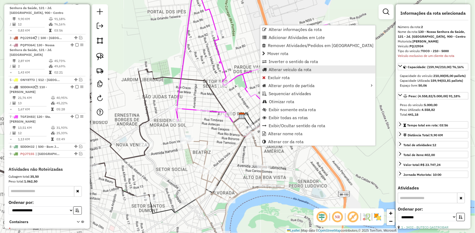
click at [276, 68] on span "Alterar veículo da rota" at bounding box center [290, 69] width 43 height 4
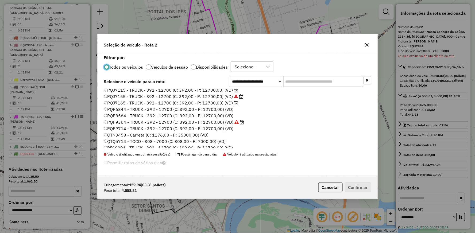
scroll to position [102, 0]
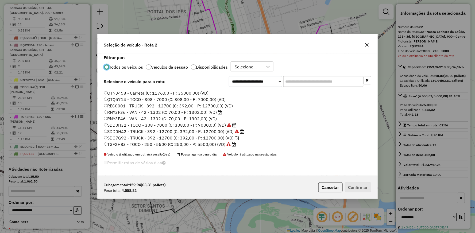
click at [126, 145] on label "TGF2H83 - TOCO - 250 - 5500 (C: 250,00 - P: 5500,00) (VD)" at bounding box center [170, 144] width 132 height 6
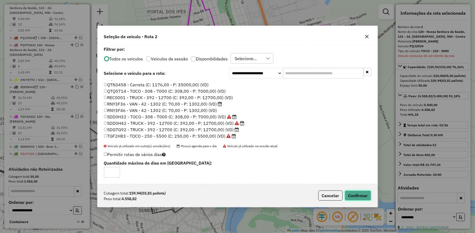
click at [353, 193] on button "Confirmar" at bounding box center [358, 196] width 26 height 10
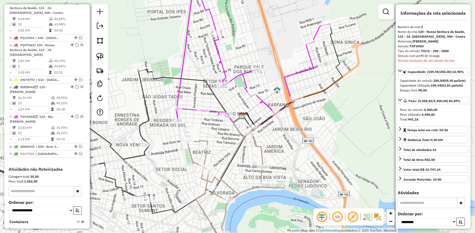
click at [257, 143] on icon at bounding box center [236, 182] width 98 height 111
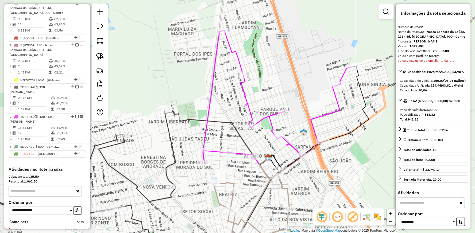
drag, startPoint x: 231, startPoint y: 92, endPoint x: 257, endPoint y: 134, distance: 49.8
click at [257, 134] on div "Janela de atendimento Grade de atendimento Capacidade Transportadoras Veículos …" at bounding box center [237, 116] width 475 height 233
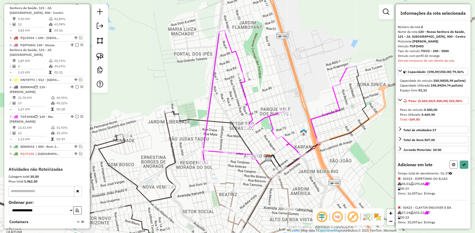
click at [452, 167] on icon at bounding box center [453, 165] width 3 height 4
select select "**********"
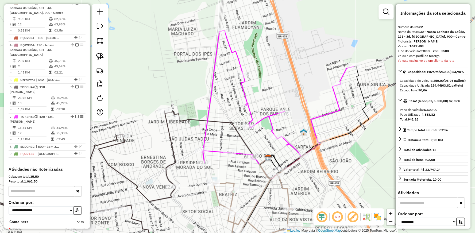
click at [284, 188] on icon at bounding box center [262, 212] width 98 height 87
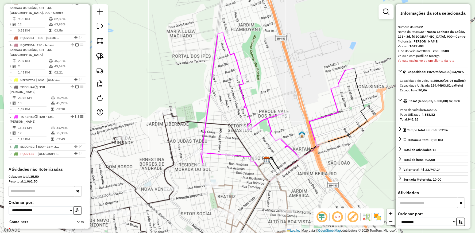
drag, startPoint x: 340, startPoint y: 178, endPoint x: 306, endPoint y: 182, distance: 34.5
click at [308, 189] on div "Janela de atendimento Grade de atendimento Capacidade Transportadoras Veículos …" at bounding box center [237, 116] width 475 height 233
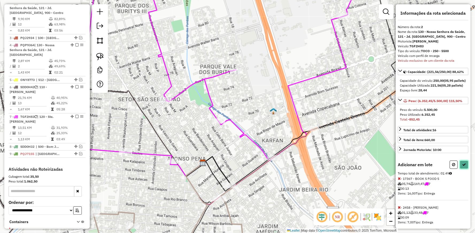
click at [464, 169] on button at bounding box center [464, 165] width 9 height 8
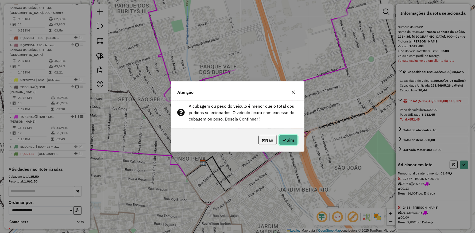
click at [289, 140] on button "Sim" at bounding box center [288, 140] width 19 height 10
select select "**********"
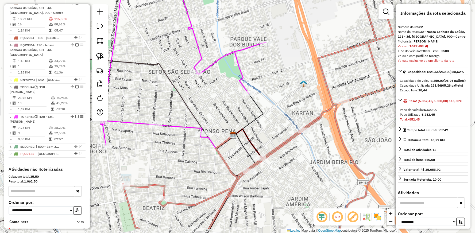
drag, startPoint x: 229, startPoint y: 149, endPoint x: 319, endPoint y: 87, distance: 109.0
click at [319, 87] on div "Janela de atendimento Grade de atendimento Capacidade Transportadoras Veículos …" at bounding box center [237, 116] width 475 height 233
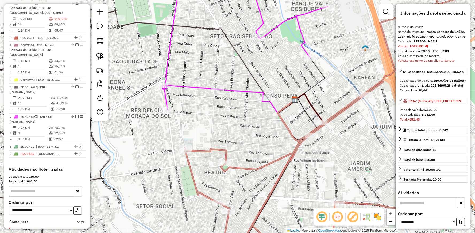
click at [197, 86] on icon at bounding box center [245, 43] width 165 height 133
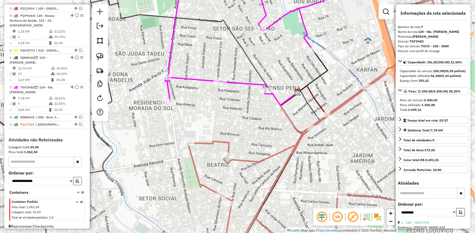
drag, startPoint x: 205, startPoint y: 121, endPoint x: 211, endPoint y: 103, distance: 18.5
click at [211, 103] on div "Janela de atendimento Grade de atendimento Capacidade Transportadoras Veículos …" at bounding box center [237, 116] width 475 height 233
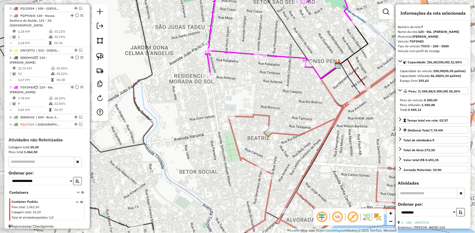
drag, startPoint x: 182, startPoint y: 107, endPoint x: 211, endPoint y: 90, distance: 34.1
click at [211, 90] on div "Janela de atendimento Grade de atendimento Capacidade Transportadoras Veículos …" at bounding box center [237, 116] width 475 height 233
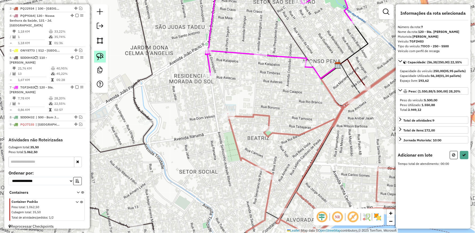
click at [100, 57] on img at bounding box center [99, 56] width 7 height 7
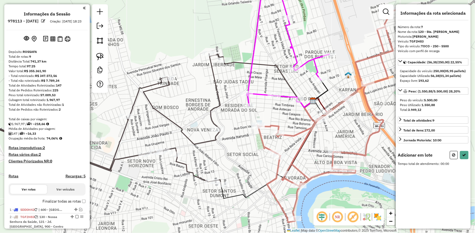
scroll to position [243, 0]
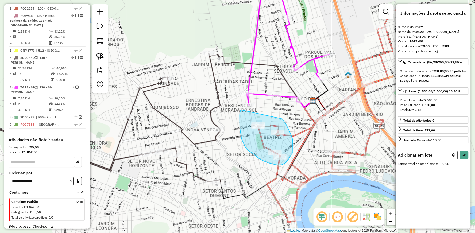
drag, startPoint x: 282, startPoint y: 119, endPoint x: 241, endPoint y: 110, distance: 42.4
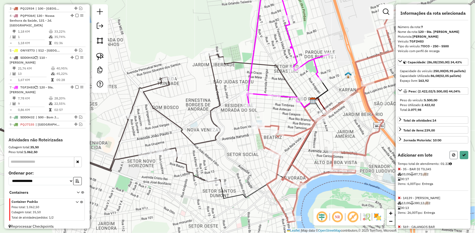
click at [453, 157] on icon at bounding box center [453, 155] width 3 height 4
select select "**********"
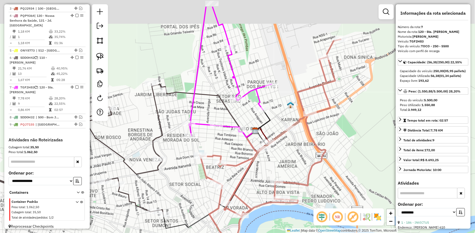
drag, startPoint x: 337, startPoint y: 71, endPoint x: 275, endPoint y: 101, distance: 69.0
click at [275, 101] on div "Janela de atendimento Grade de atendimento Capacidade Transportadoras Veículos …" at bounding box center [237, 116] width 475 height 233
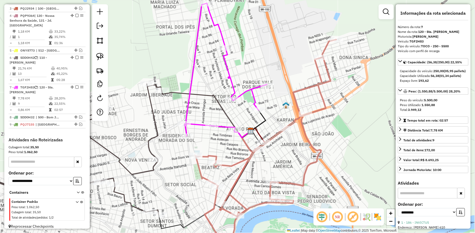
click at [253, 86] on icon at bounding box center [225, 69] width 83 height 133
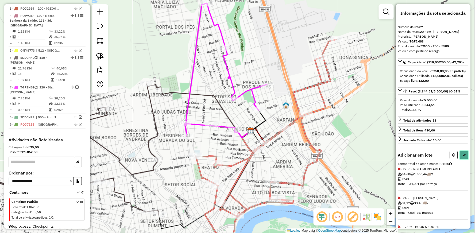
click at [463, 157] on icon at bounding box center [465, 155] width 4 height 4
select select "**********"
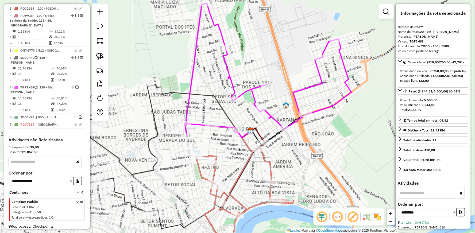
click at [272, 116] on icon at bounding box center [267, 69] width 167 height 133
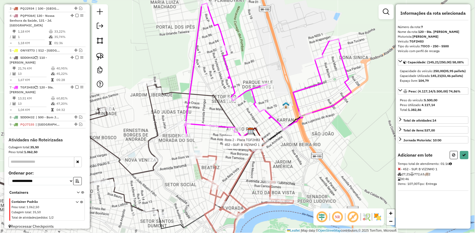
select select "**********"
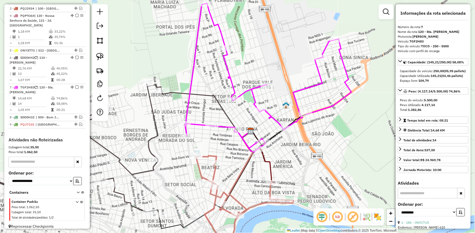
click at [271, 114] on icon at bounding box center [267, 75] width 167 height 145
click at [266, 112] on icon at bounding box center [267, 75] width 167 height 145
click at [274, 119] on icon at bounding box center [267, 75] width 167 height 145
click at [241, 169] on icon at bounding box center [241, 190] width 24 height 118
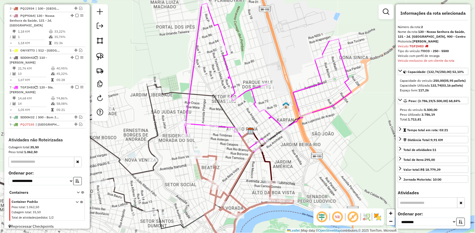
scroll to position [214, 0]
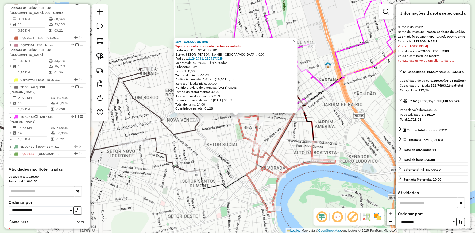
click at [180, 131] on icon at bounding box center [77, 109] width 251 height 131
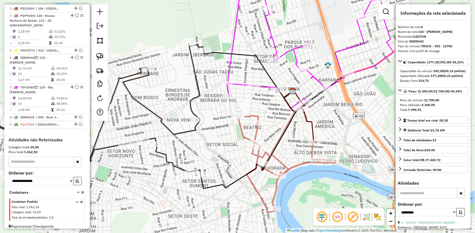
click at [132, 78] on icon at bounding box center [77, 109] width 251 height 131
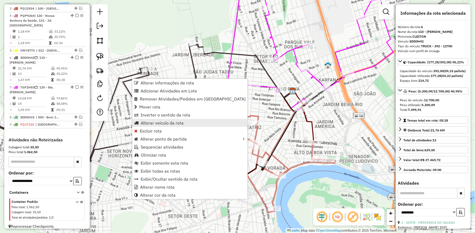
click at [152, 122] on span "Alterar veículo da rota" at bounding box center [162, 123] width 43 height 4
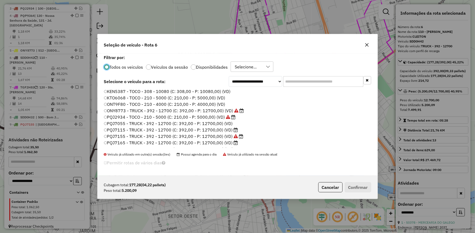
scroll to position [30, 0]
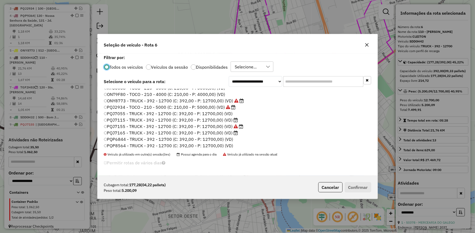
click at [126, 118] on label "PQJ7115 - TRUCK - 392 - 12700 (C: 392,00 - P: 12700,00) (VD)" at bounding box center [171, 120] width 134 height 6
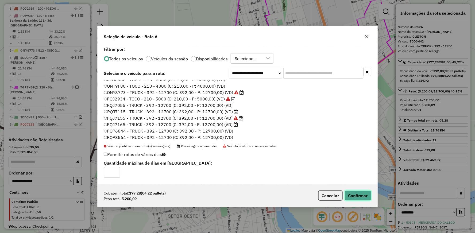
click at [360, 192] on button "Confirmar" at bounding box center [358, 196] width 26 height 10
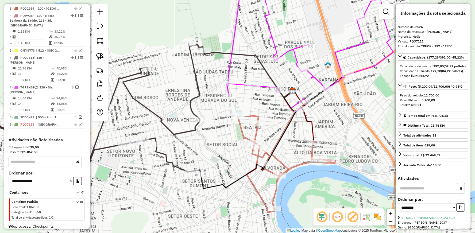
click at [157, 113] on icon at bounding box center [77, 109] width 251 height 131
click at [192, 69] on icon at bounding box center [77, 109] width 251 height 131
click at [194, 70] on icon at bounding box center [77, 109] width 251 height 131
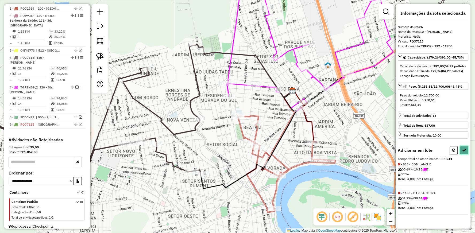
click at [463, 152] on icon at bounding box center [465, 150] width 4 height 4
select select "**********"
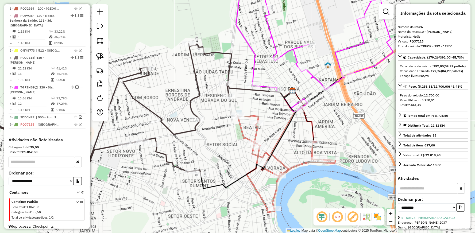
click at [134, 98] on icon at bounding box center [91, 109] width 279 height 131
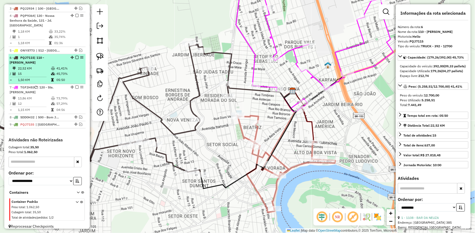
click at [76, 58] on em at bounding box center [76, 57] width 3 height 3
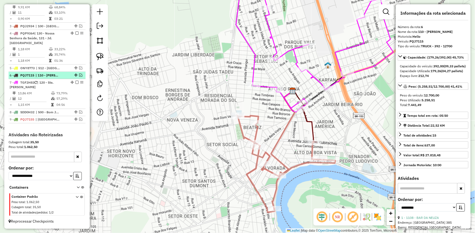
scroll to position [221, 0]
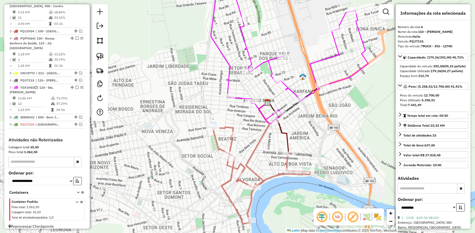
drag, startPoint x: 228, startPoint y: 101, endPoint x: 178, endPoint y: 110, distance: 50.9
click at [179, 110] on div "Janela de atendimento Grade de atendimento Capacidade Transportadoras Veículos …" at bounding box center [237, 116] width 475 height 233
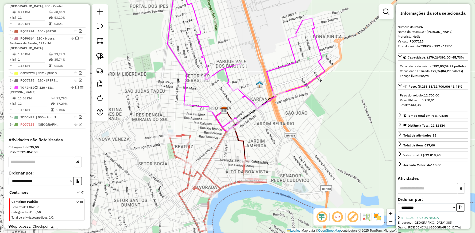
click at [214, 71] on icon at bounding box center [246, 54] width 157 height 145
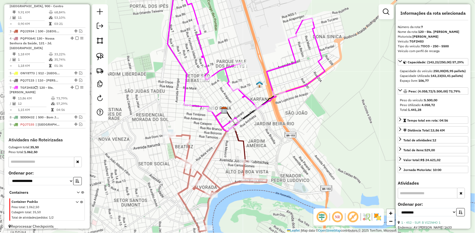
click at [224, 69] on icon at bounding box center [246, 54] width 157 height 145
click at [194, 103] on icon at bounding box center [246, 54] width 157 height 145
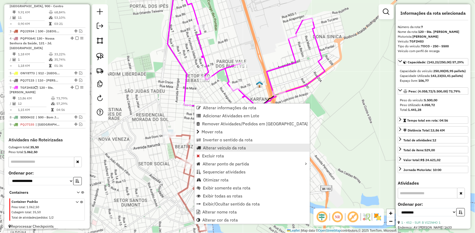
click at [209, 148] on span "Alterar veículo da rota" at bounding box center [224, 148] width 43 height 4
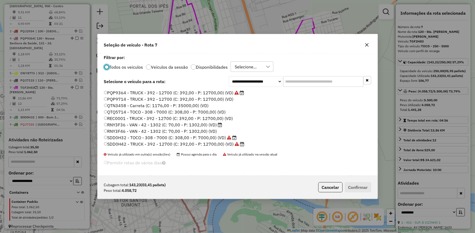
scroll to position [102, 0]
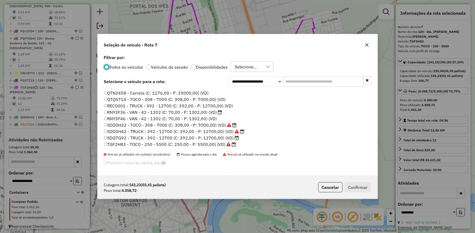
click at [125, 138] on label "SDG7G92 - TRUCK - 392 - 12700 (C: 392,00 - P: 12700,00) (VD)" at bounding box center [171, 138] width 135 height 6
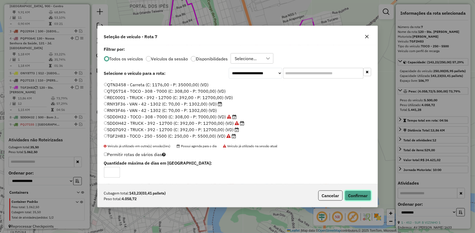
click at [353, 196] on button "Confirmar" at bounding box center [358, 196] width 26 height 10
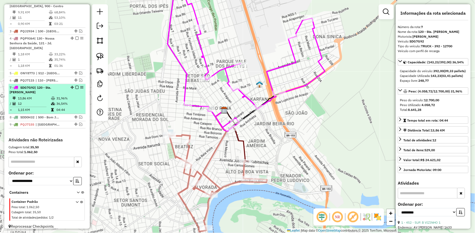
click at [76, 87] on em at bounding box center [76, 87] width 3 height 3
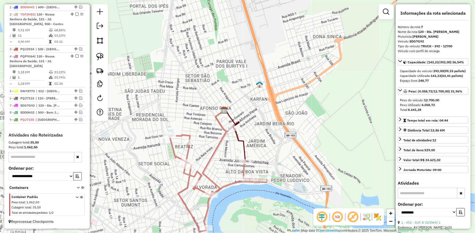
click at [211, 153] on icon at bounding box center [215, 169] width 24 height 118
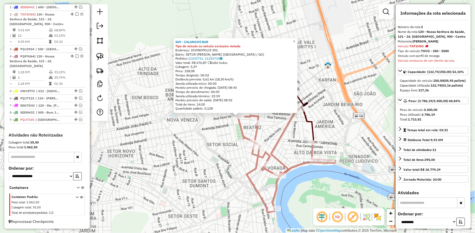
click at [291, 140] on div "569 - CALANGOS BAR Tipo do veículo ou veículo exclusivo violado Endereço: DIVIN…" at bounding box center [237, 116] width 475 height 233
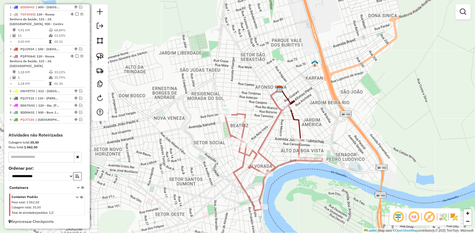
drag, startPoint x: 292, startPoint y: 145, endPoint x: 260, endPoint y: 140, distance: 31.8
click at [260, 140] on div "Janela de atendimento Grade de atendimento Capacidade Transportadoras Veículos …" at bounding box center [237, 116] width 475 height 233
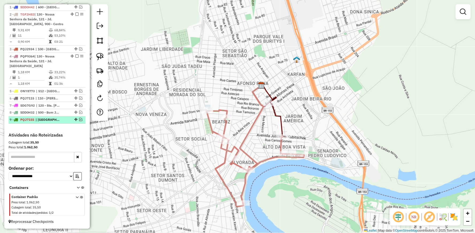
click at [79, 120] on em at bounding box center [80, 119] width 3 height 3
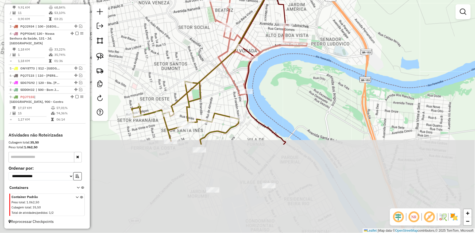
drag, startPoint x: 172, startPoint y: 170, endPoint x: 179, endPoint y: 61, distance: 109.3
click at [176, 54] on div "Janela de atendimento Grade de atendimento Capacidade Transportadoras Veículos …" at bounding box center [237, 116] width 475 height 233
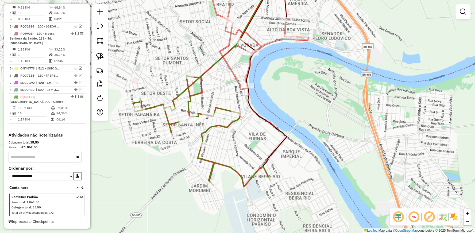
click at [232, 70] on icon at bounding box center [259, 41] width 98 height 97
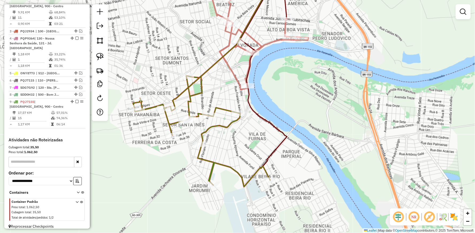
select select "**********"
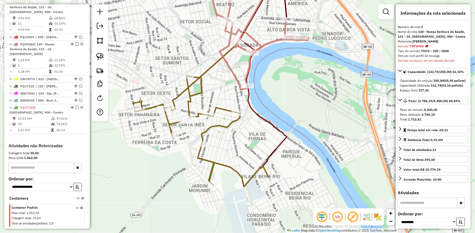
scroll to position [214, 0]
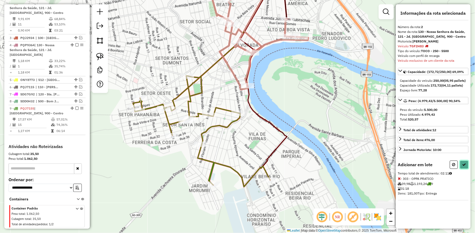
click at [465, 167] on icon at bounding box center [465, 165] width 4 height 4
select select "**********"
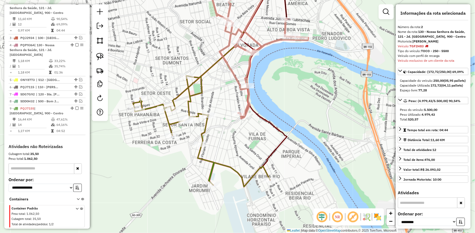
click at [196, 92] on icon at bounding box center [201, 131] width 137 height 111
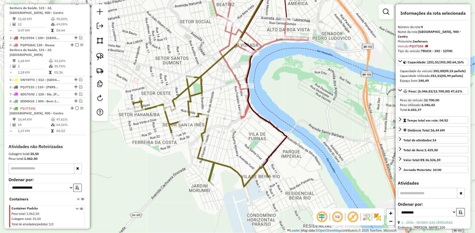
scroll to position [225, 0]
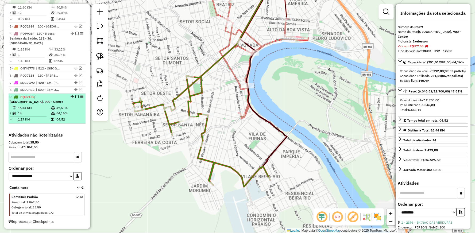
click at [76, 96] on em at bounding box center [76, 96] width 3 height 3
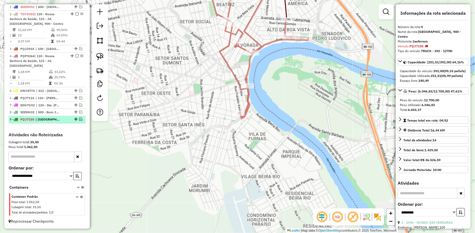
scroll to position [203, 0]
click at [228, 65] on icon at bounding box center [259, 56] width 98 height 126
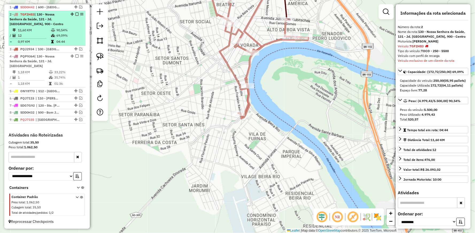
click at [75, 16] on em at bounding box center [76, 14] width 3 height 3
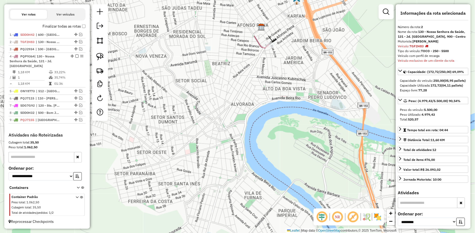
drag, startPoint x: 263, startPoint y: 72, endPoint x: 258, endPoint y: 135, distance: 62.7
click at [258, 135] on div "Janela de atendimento Grade de atendimento Capacidade Transportadoras Veículos …" at bounding box center [237, 116] width 475 height 233
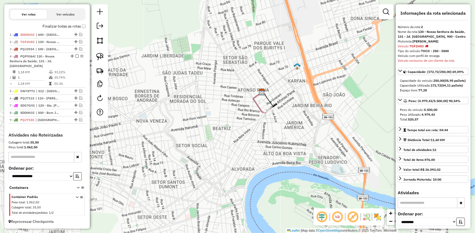
drag, startPoint x: 265, startPoint y: 103, endPoint x: 265, endPoint y: 171, distance: 67.9
click at [265, 177] on div "Janela de atendimento Grade de atendimento Capacidade Transportadoras Veículos …" at bounding box center [237, 116] width 475 height 233
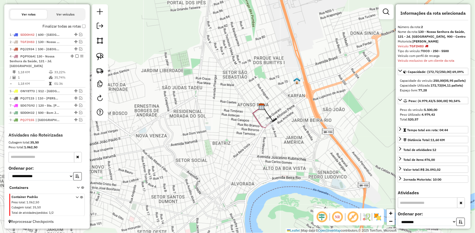
click at [256, 115] on icon at bounding box center [261, 117] width 17 height 21
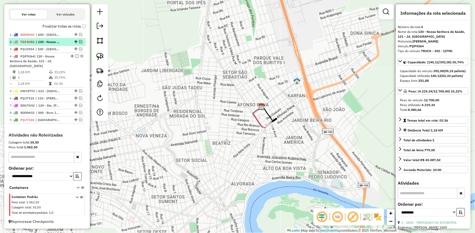
click at [79, 43] on em at bounding box center [80, 41] width 3 height 3
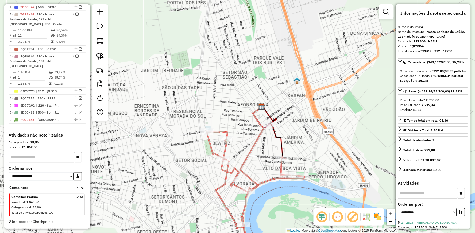
click at [257, 137] on icon at bounding box center [248, 181] width 29 height 149
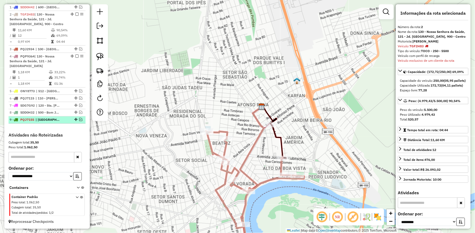
click at [79, 119] on em at bounding box center [80, 119] width 3 height 3
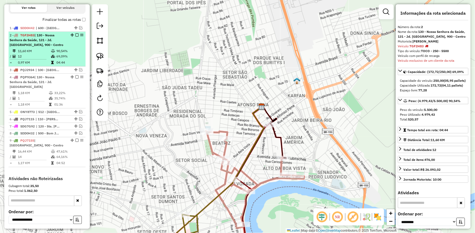
scroll to position [173, 0]
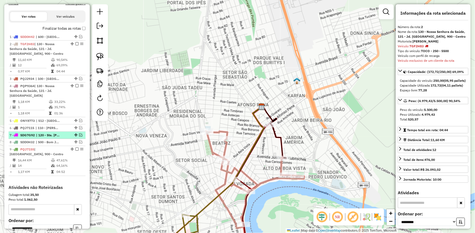
click at [79, 134] on em at bounding box center [80, 134] width 3 height 3
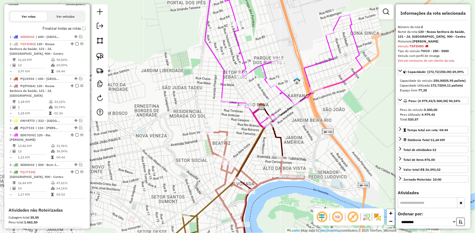
click at [221, 62] on icon at bounding box center [283, 51] width 157 height 145
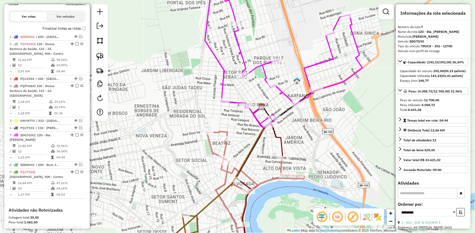
scroll to position [243, 0]
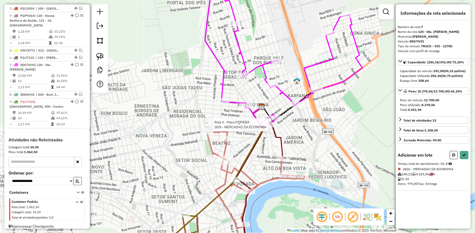
select select "**********"
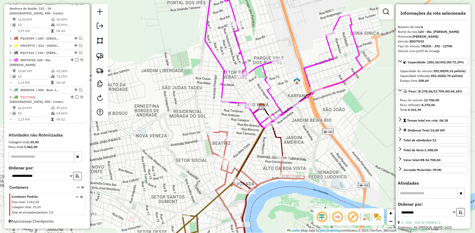
scroll to position [207, 0]
click at [232, 101] on icon at bounding box center [283, 53] width 157 height 149
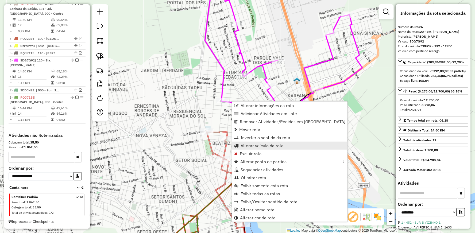
click at [246, 146] on span "Alterar veículo da rota" at bounding box center [262, 146] width 43 height 4
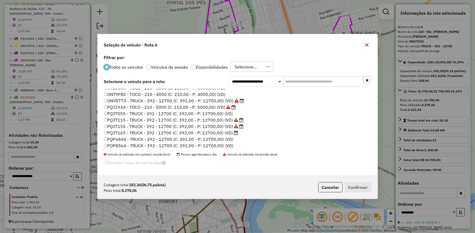
scroll to position [59, 0]
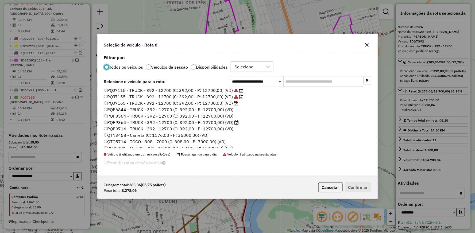
click at [125, 121] on label "PQP9364 - TRUCK - 392 - 12700 (C: 392,00 - P: 12700,00) (VD)" at bounding box center [171, 122] width 135 height 6
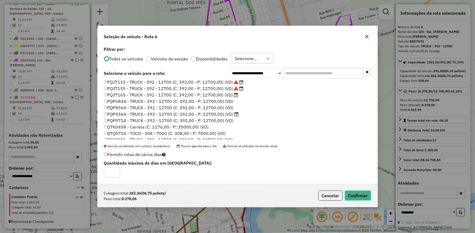
click at [361, 195] on button "Confirmar" at bounding box center [358, 196] width 26 height 10
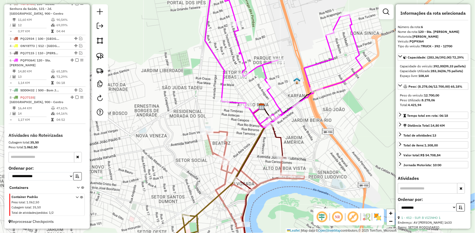
click at [279, 166] on icon at bounding box center [255, 193] width 98 height 125
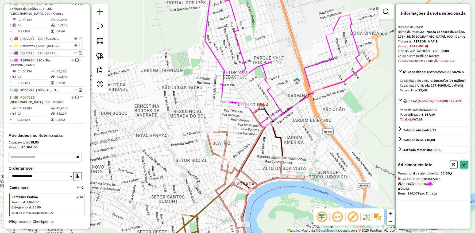
click at [466, 167] on icon at bounding box center [465, 165] width 4 height 4
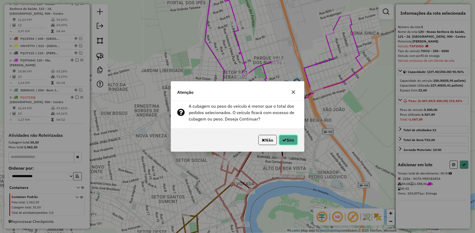
click at [293, 143] on button "Sim" at bounding box center [288, 140] width 19 height 10
select select "**********"
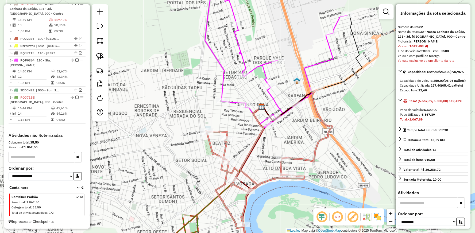
drag, startPoint x: 169, startPoint y: 176, endPoint x: 187, endPoint y: 102, distance: 76.3
click at [185, 114] on div "Janela de atendimento Grade de atendimento Capacidade Transportadoras Veículos …" at bounding box center [237, 116] width 475 height 233
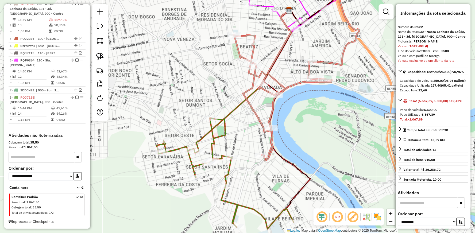
click at [224, 133] on icon at bounding box center [225, 173] width 137 height 111
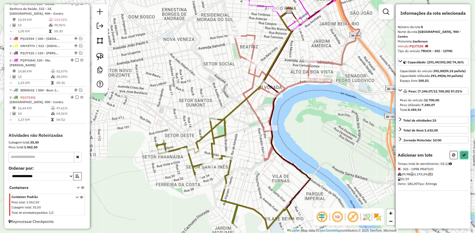
click at [462, 159] on button at bounding box center [464, 155] width 9 height 8
select select "**********"
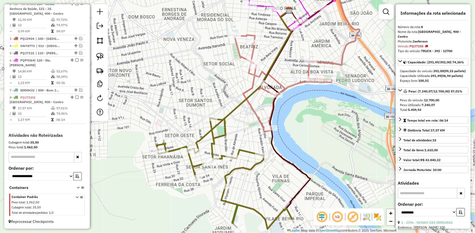
click at [76, 97] on em at bounding box center [76, 97] width 3 height 3
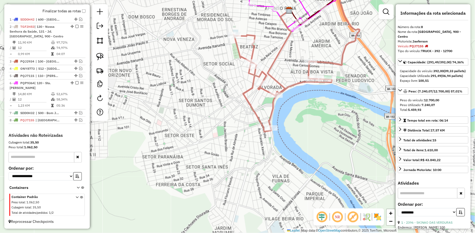
click at [270, 110] on icon at bounding box center [280, 69] width 24 height 118
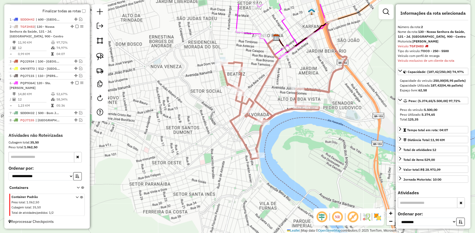
drag, startPoint x: 285, startPoint y: 66, endPoint x: 246, endPoint y: 134, distance: 78.6
click at [246, 134] on div "Janela de atendimento Grade de atendimento Capacidade Transportadoras Veículos …" at bounding box center [237, 116] width 475 height 233
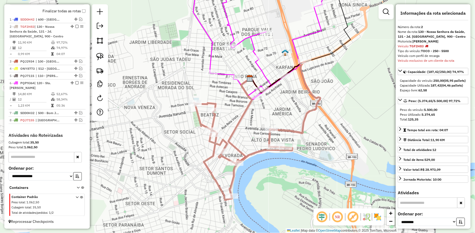
click at [293, 44] on icon at bounding box center [264, 38] width 142 height 123
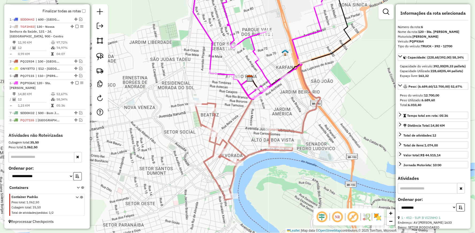
click at [307, 86] on icon at bounding box center [258, 131] width 126 height 138
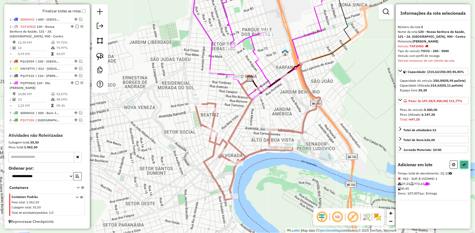
click at [467, 169] on button at bounding box center [464, 165] width 9 height 8
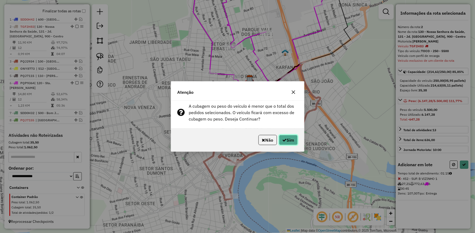
click at [290, 137] on button "Sim" at bounding box center [288, 140] width 19 height 10
select select "**********"
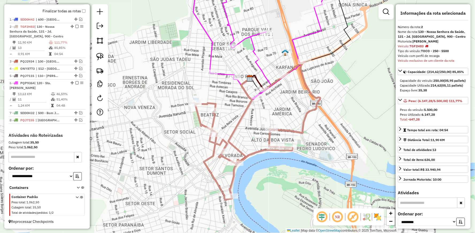
click at [262, 70] on icon at bounding box center [264, 38] width 142 height 123
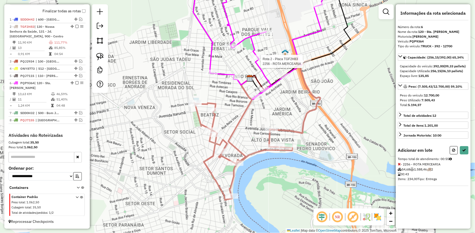
select select "**********"
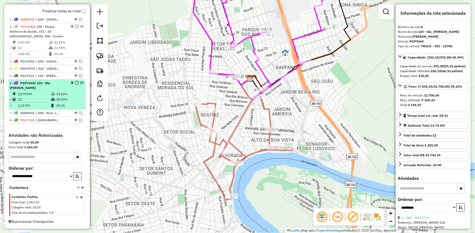
click at [75, 84] on em at bounding box center [76, 82] width 3 height 3
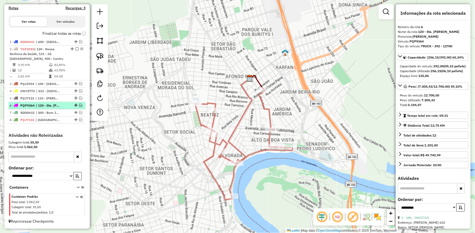
scroll to position [166, 0]
click at [246, 106] on icon at bounding box center [241, 138] width 24 height 118
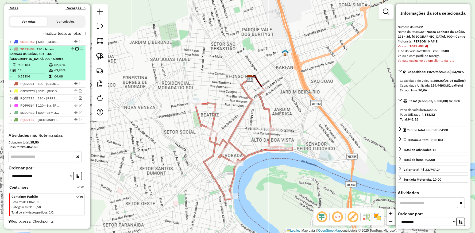
click at [75, 48] on em at bounding box center [76, 48] width 3 height 3
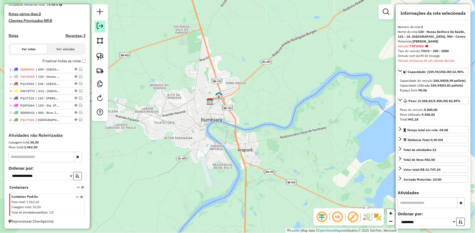
click at [102, 27] on em at bounding box center [100, 26] width 6 height 6
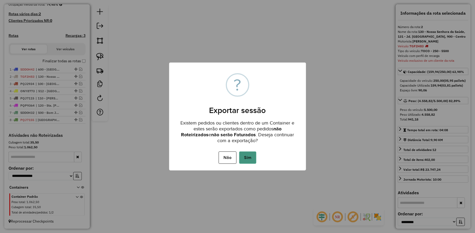
click at [248, 157] on button "Sim" at bounding box center [247, 158] width 17 height 12
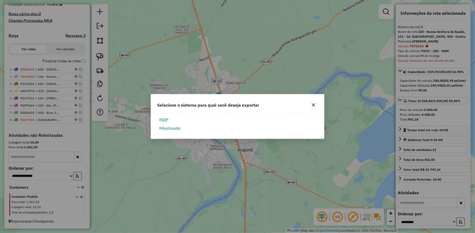
click at [170, 120] on button "ERP" at bounding box center [164, 120] width 14 height 8
select select "**"
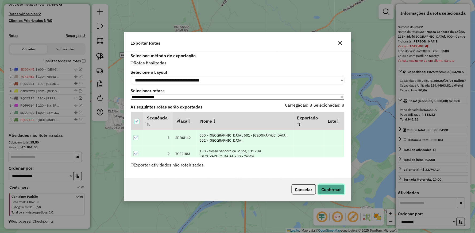
click at [329, 188] on button "Confirmar" at bounding box center [331, 189] width 26 height 10
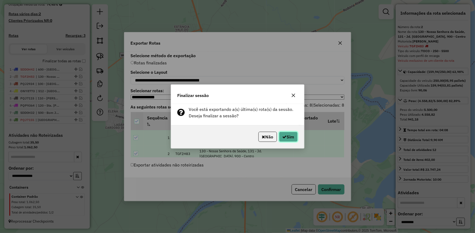
click at [281, 134] on button "Sim" at bounding box center [288, 137] width 19 height 10
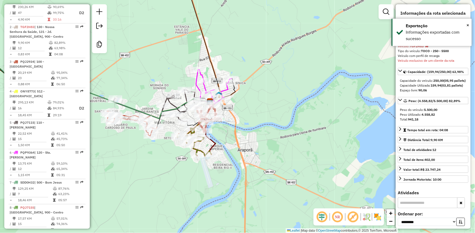
scroll to position [240, 0]
